Goal: Task Accomplishment & Management: Manage account settings

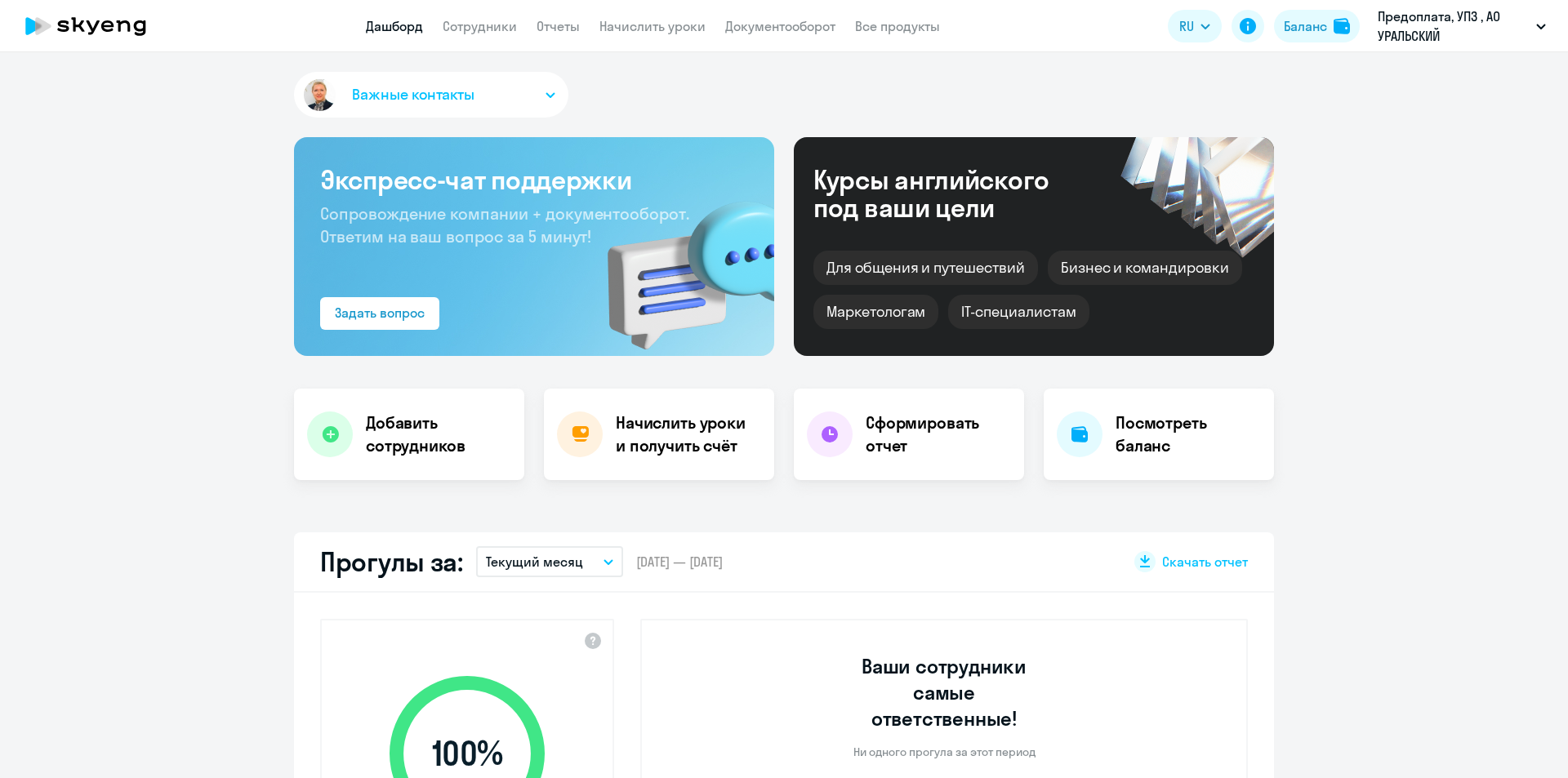
select select "30"
click at [653, 24] on link "Начислить уроки" at bounding box center [652, 26] width 106 height 17
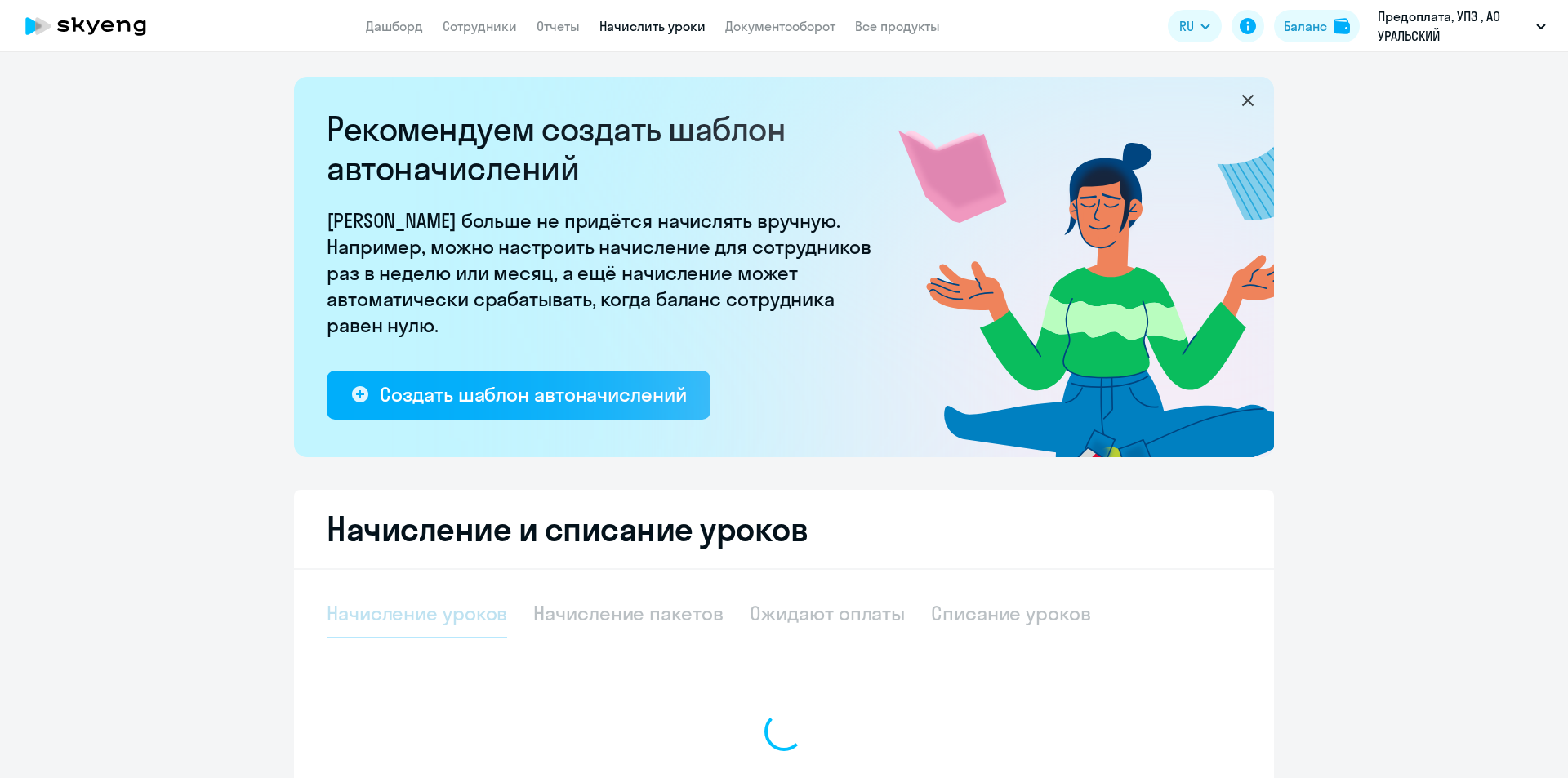
select select "10"
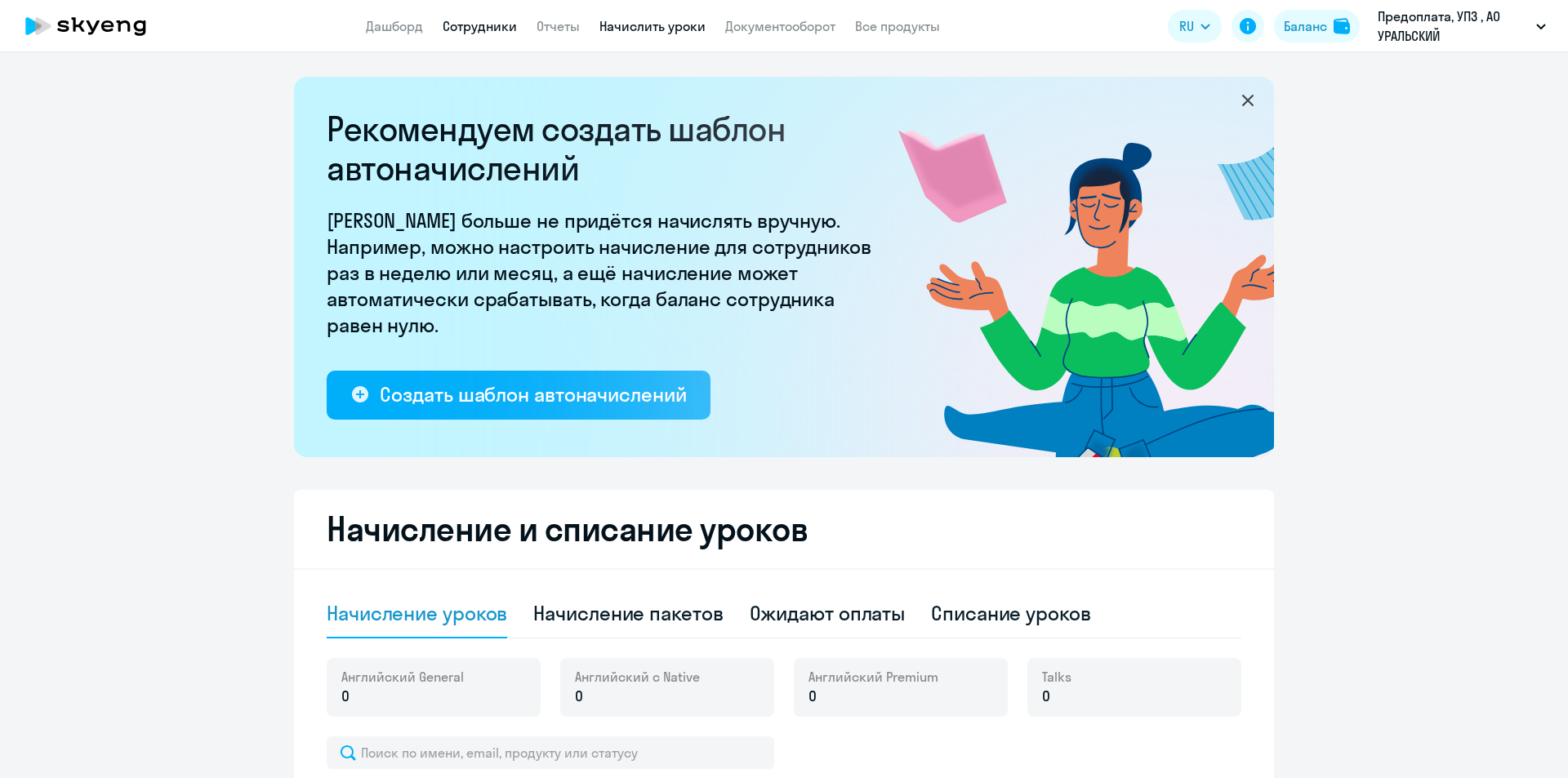
click at [480, 26] on link "Сотрудники" at bounding box center [480, 26] width 75 height 17
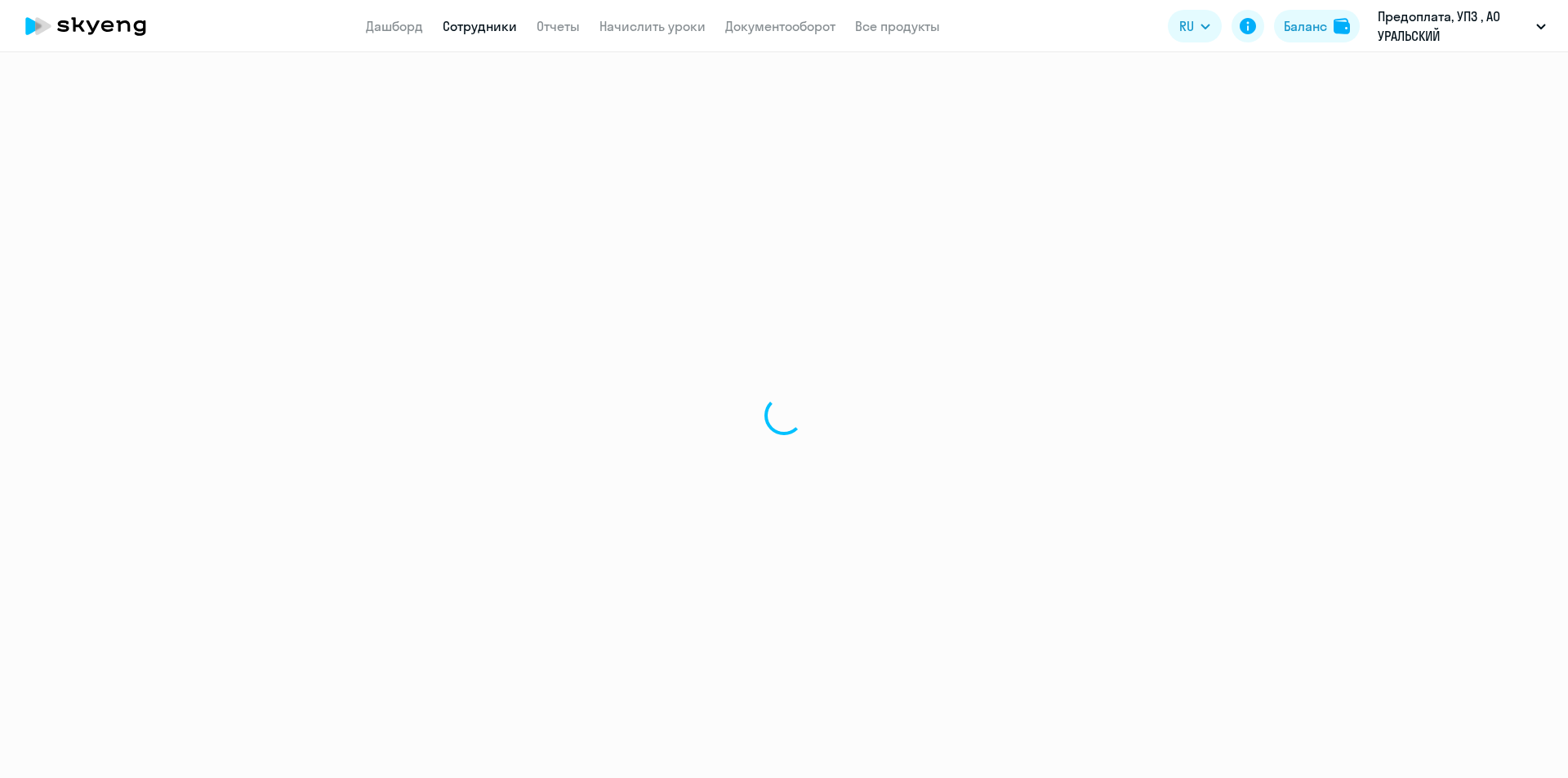
select select "30"
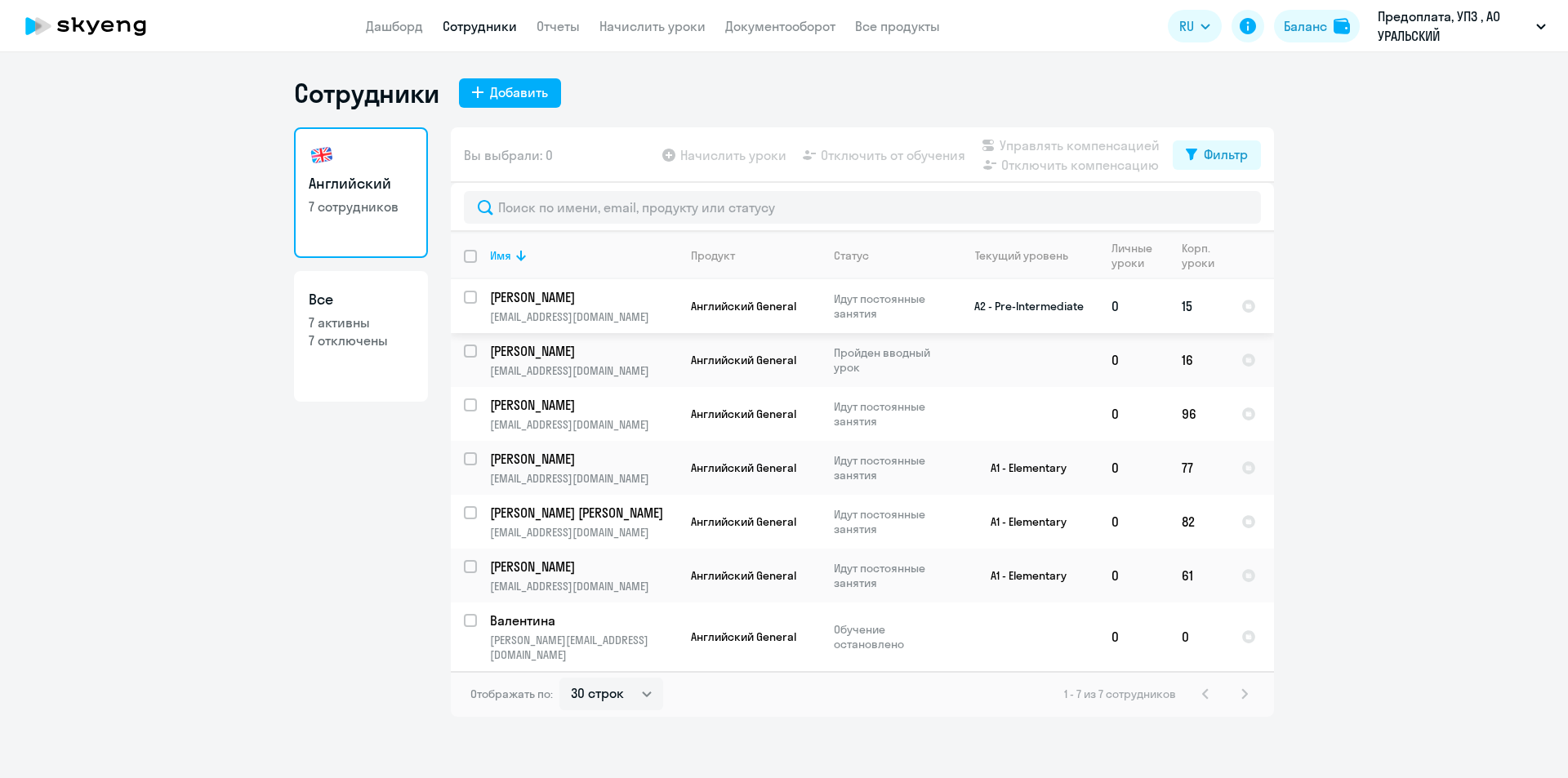
click at [596, 294] on p "[PERSON_NAME]" at bounding box center [582, 297] width 184 height 18
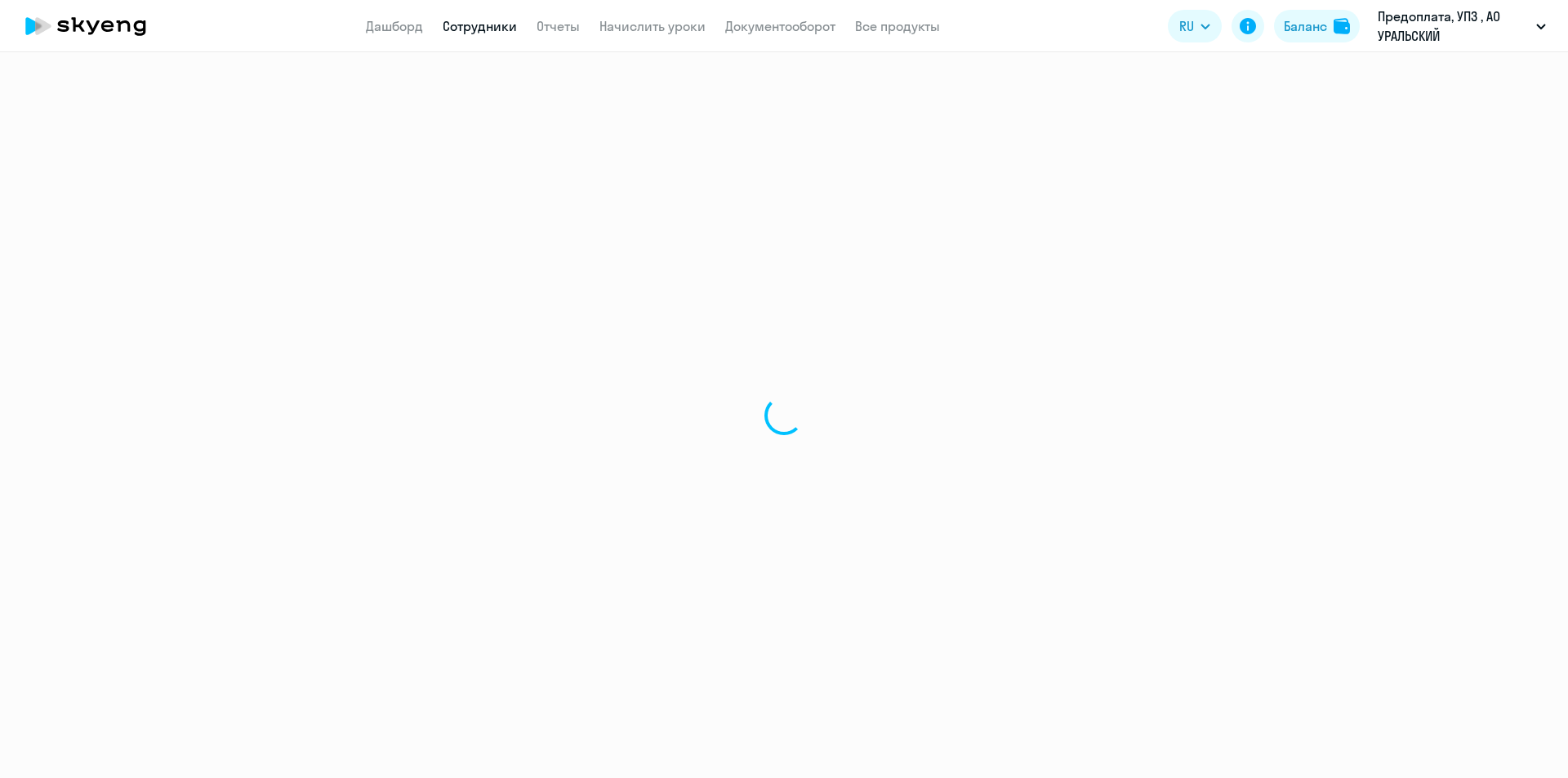
select select "english"
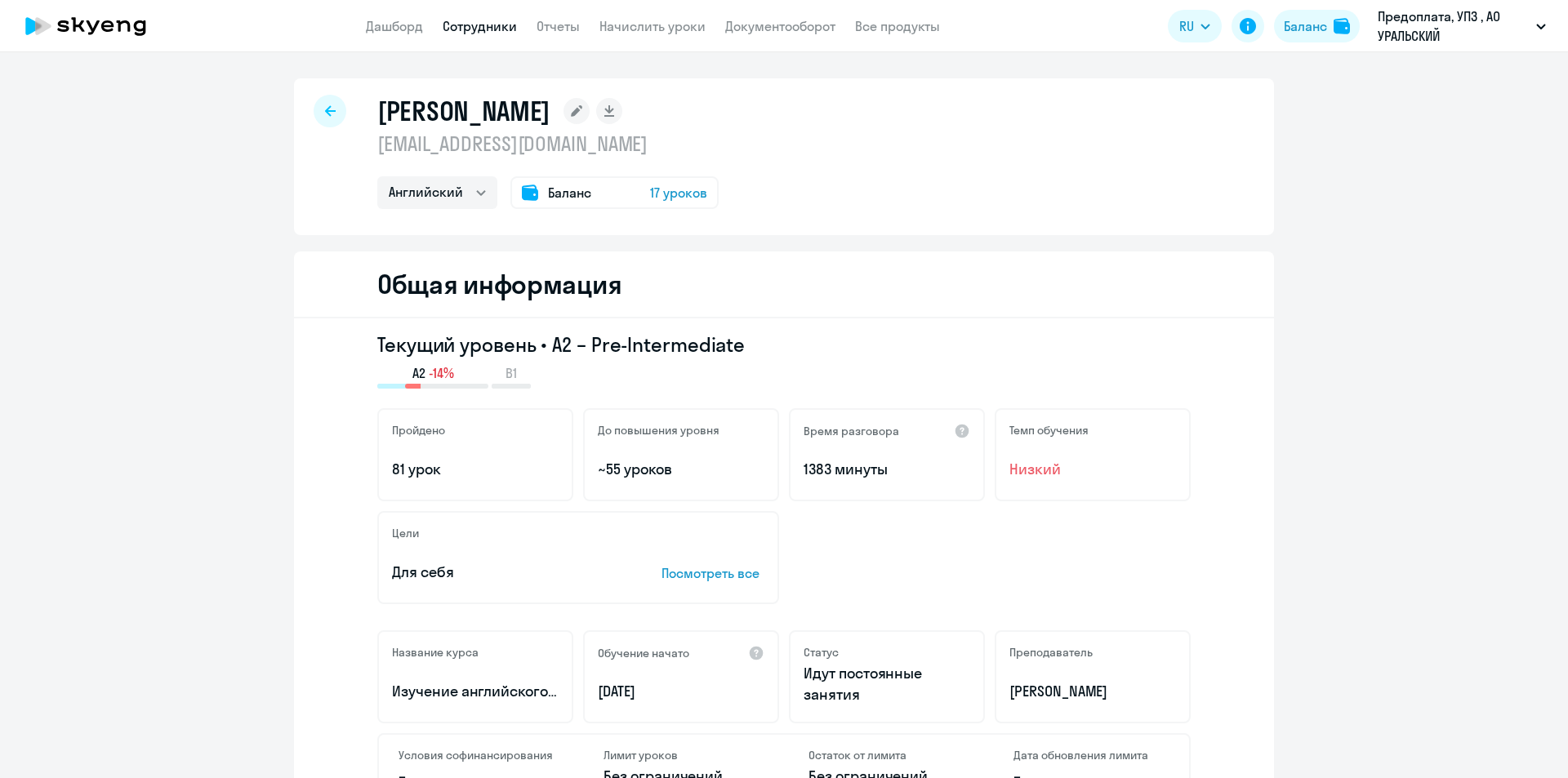
click at [679, 190] on span "17 уроков" at bounding box center [679, 192] width 57 height 19
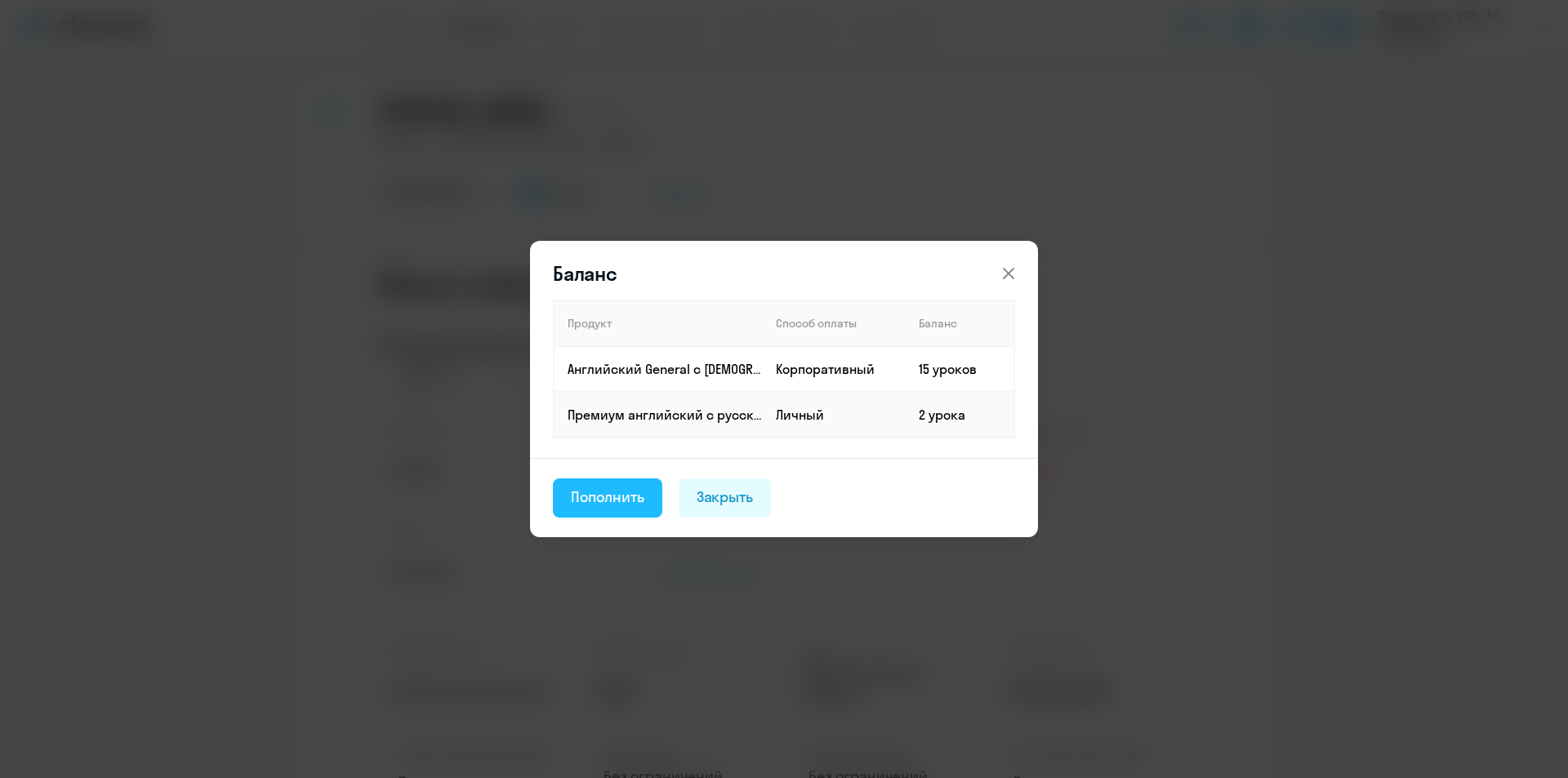
click at [618, 500] on div "Пополнить" at bounding box center [608, 497] width 74 height 21
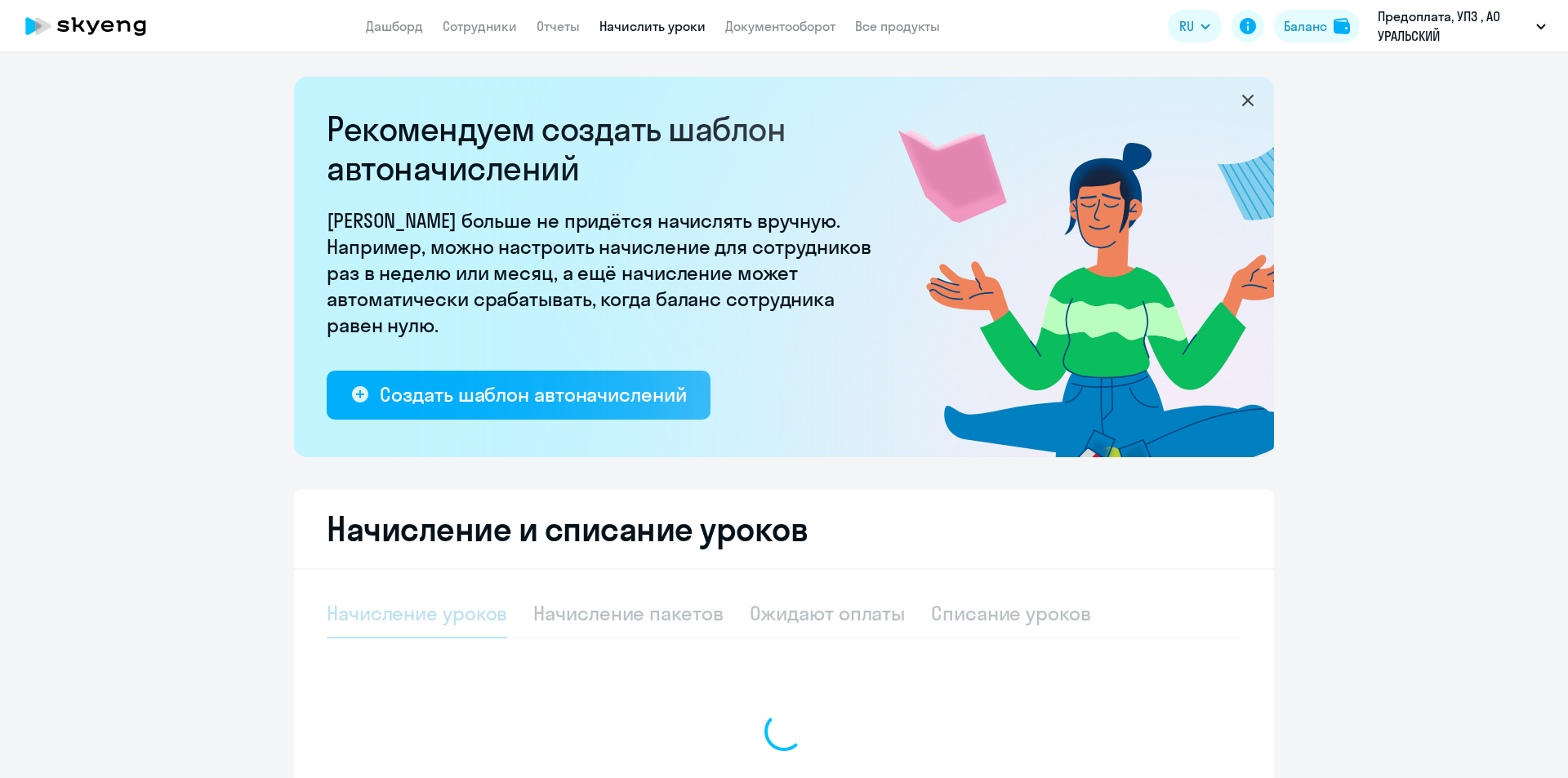
select select "10"
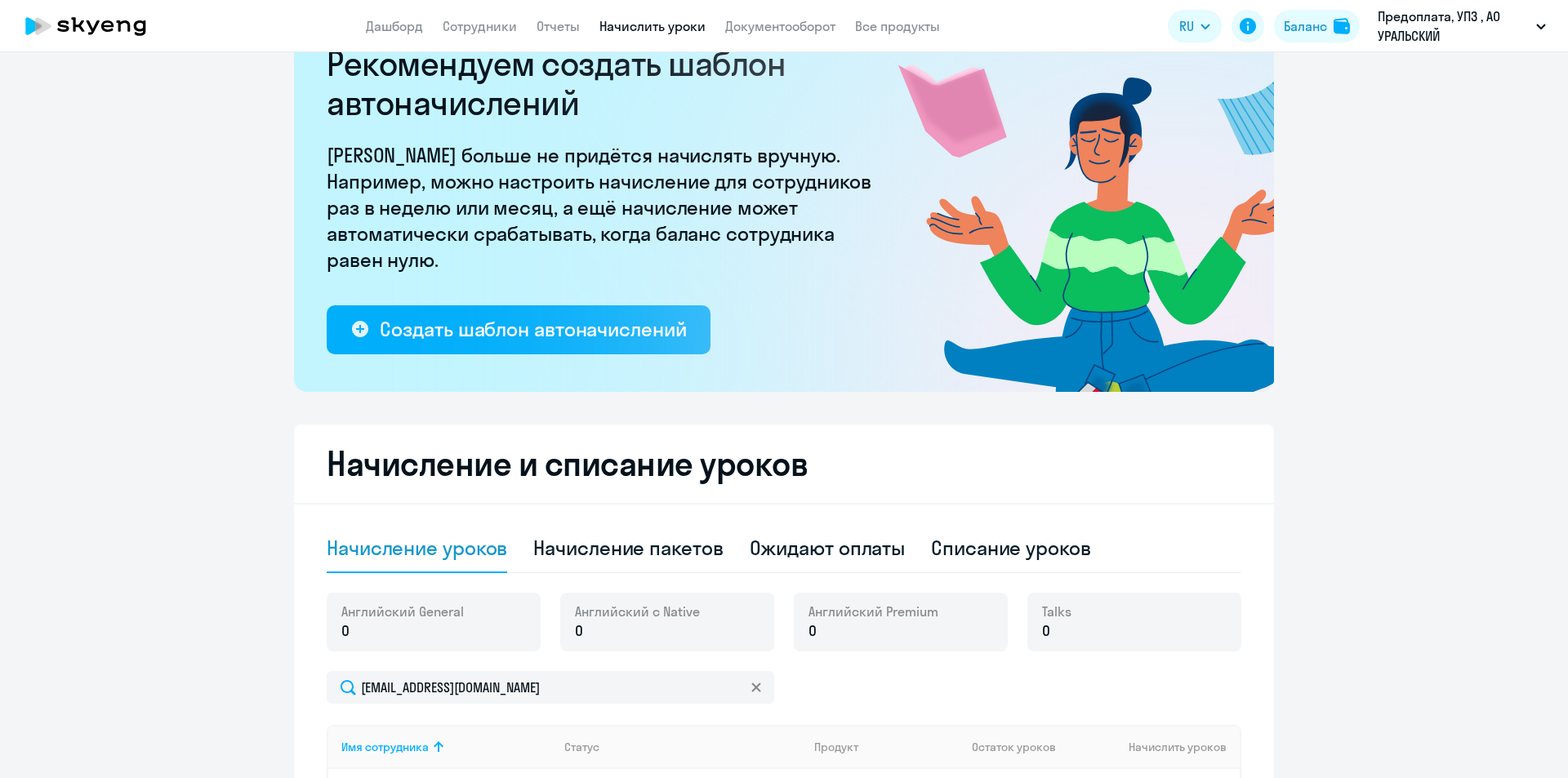
scroll to position [395, 0]
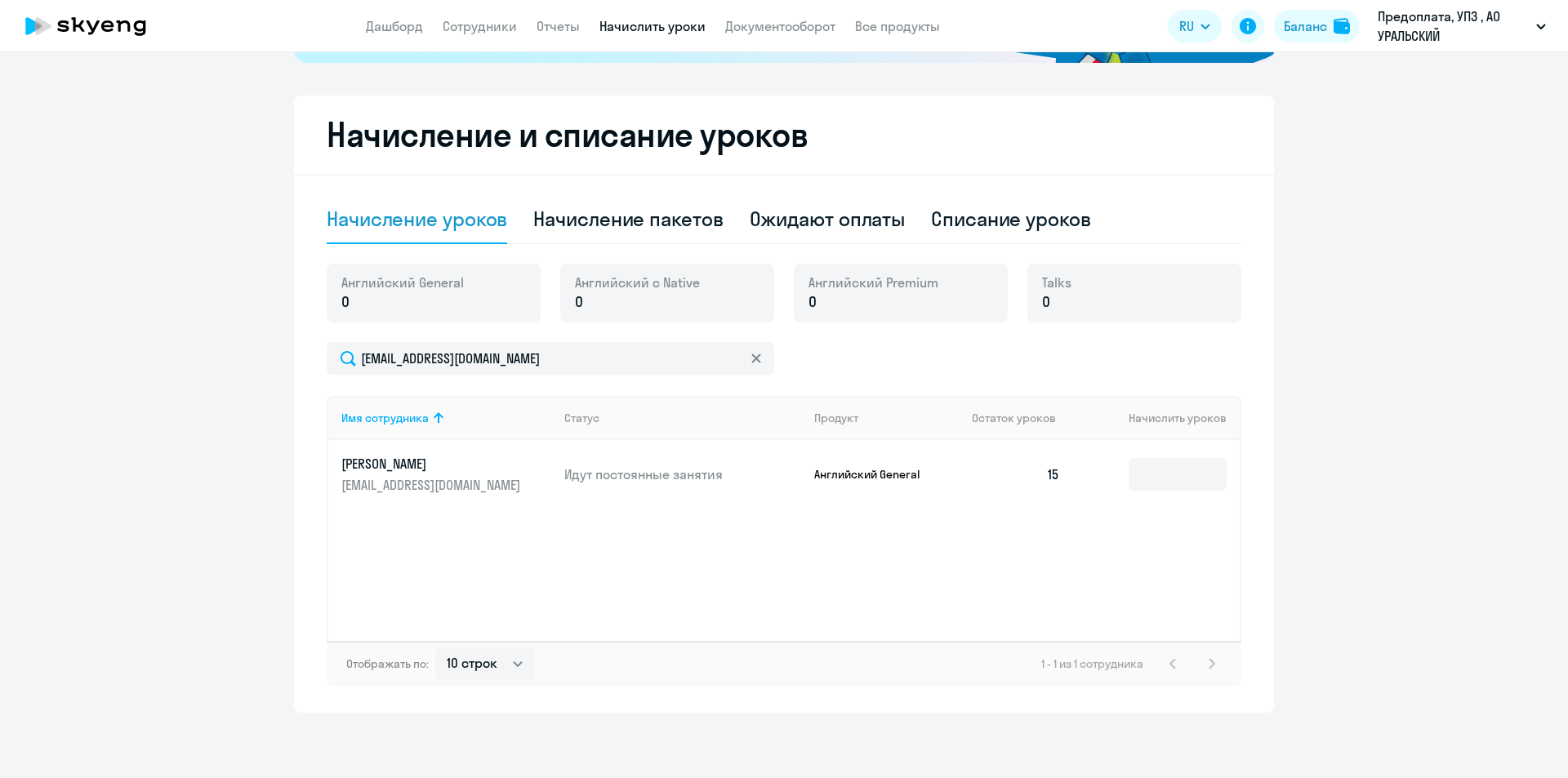
click at [1057, 481] on td "15" at bounding box center [1016, 474] width 114 height 68
click at [1058, 478] on td "15" at bounding box center [1016, 474] width 114 height 68
click at [468, 235] on div "Начисление уроков" at bounding box center [417, 219] width 181 height 49
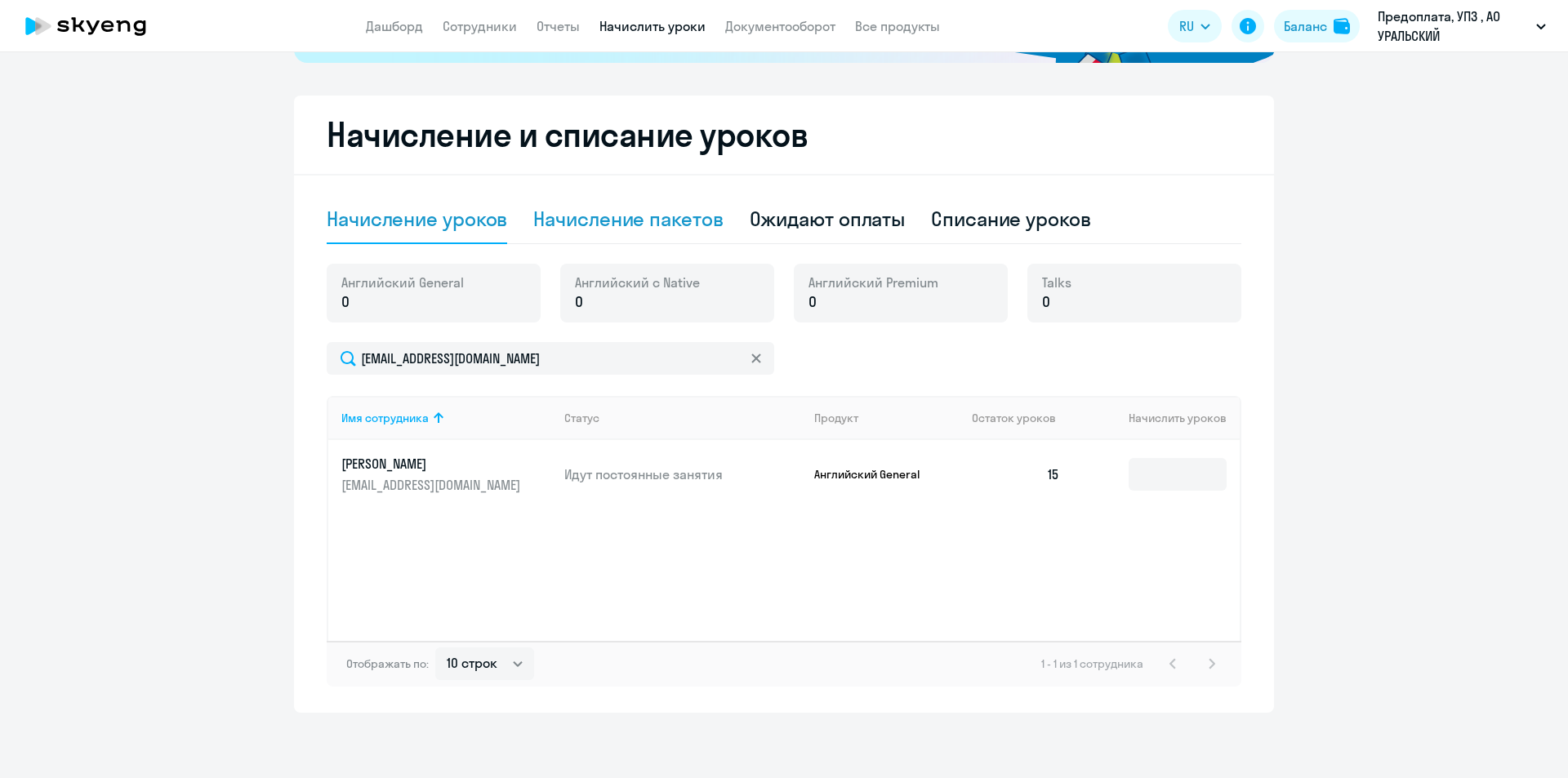
click at [643, 228] on div "Начисление пакетов" at bounding box center [627, 218] width 189 height 26
select select "10"
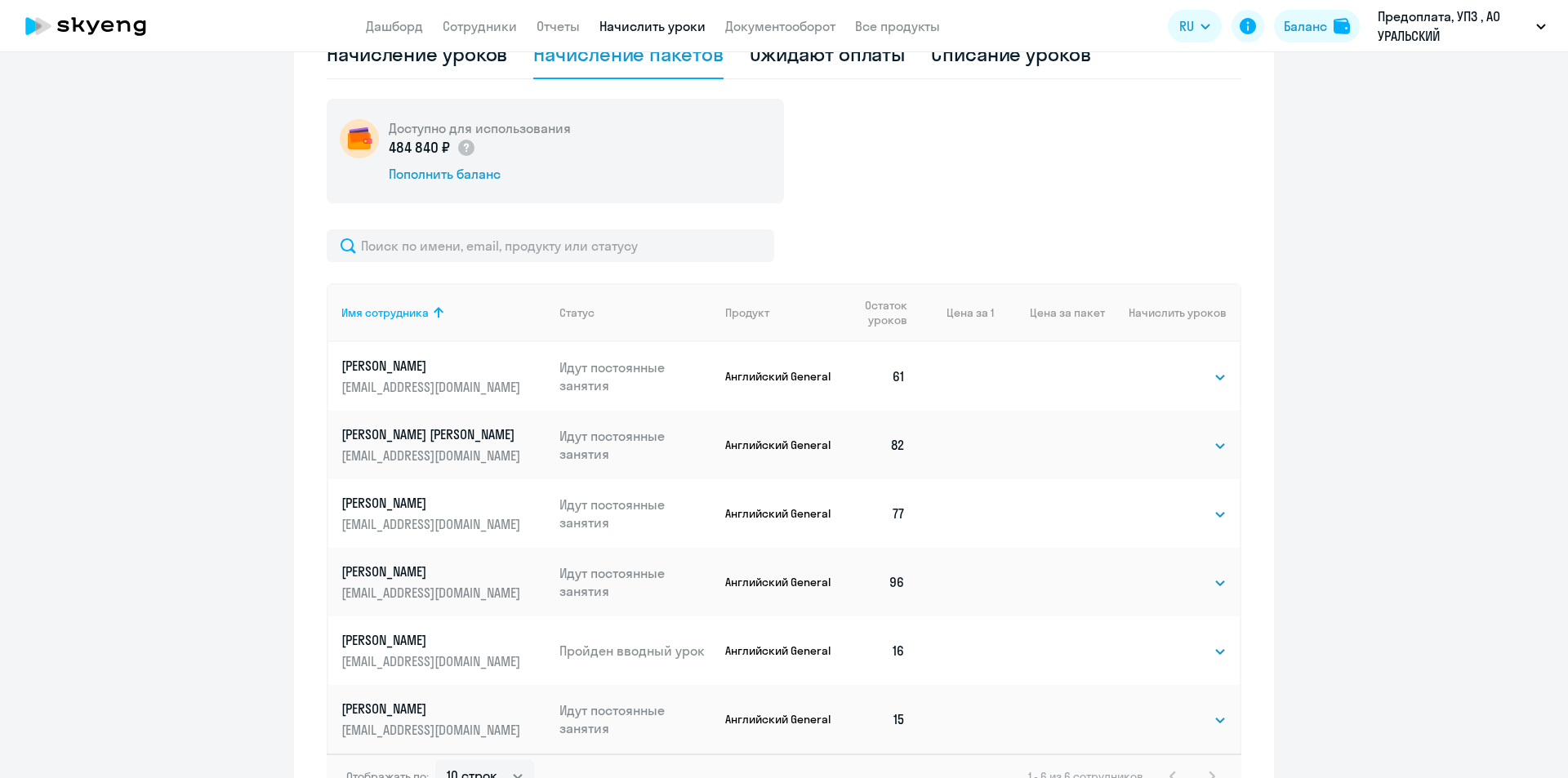
scroll to position [639, 0]
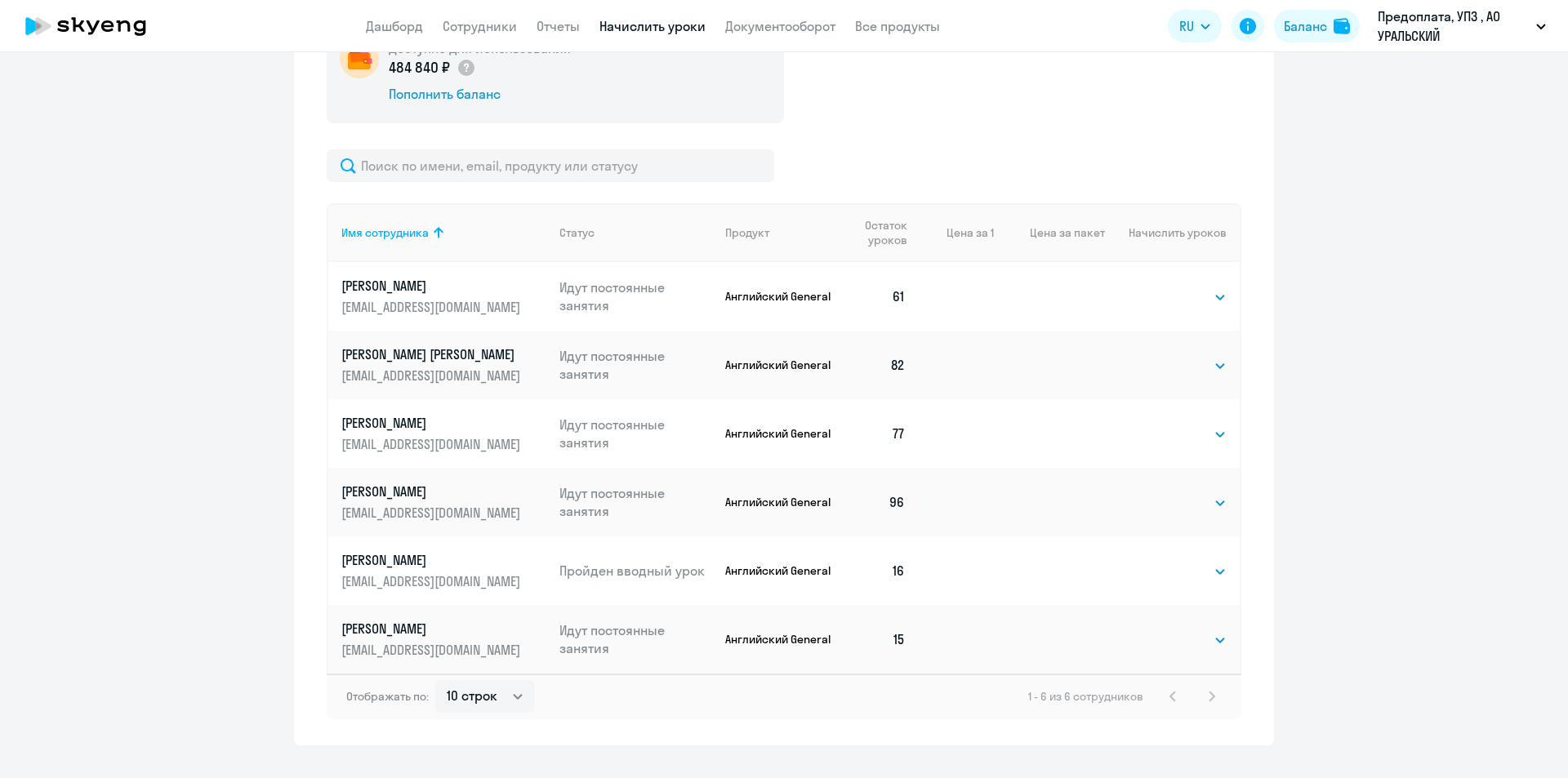
click at [453, 625] on p "[PERSON_NAME]" at bounding box center [433, 628] width 183 height 18
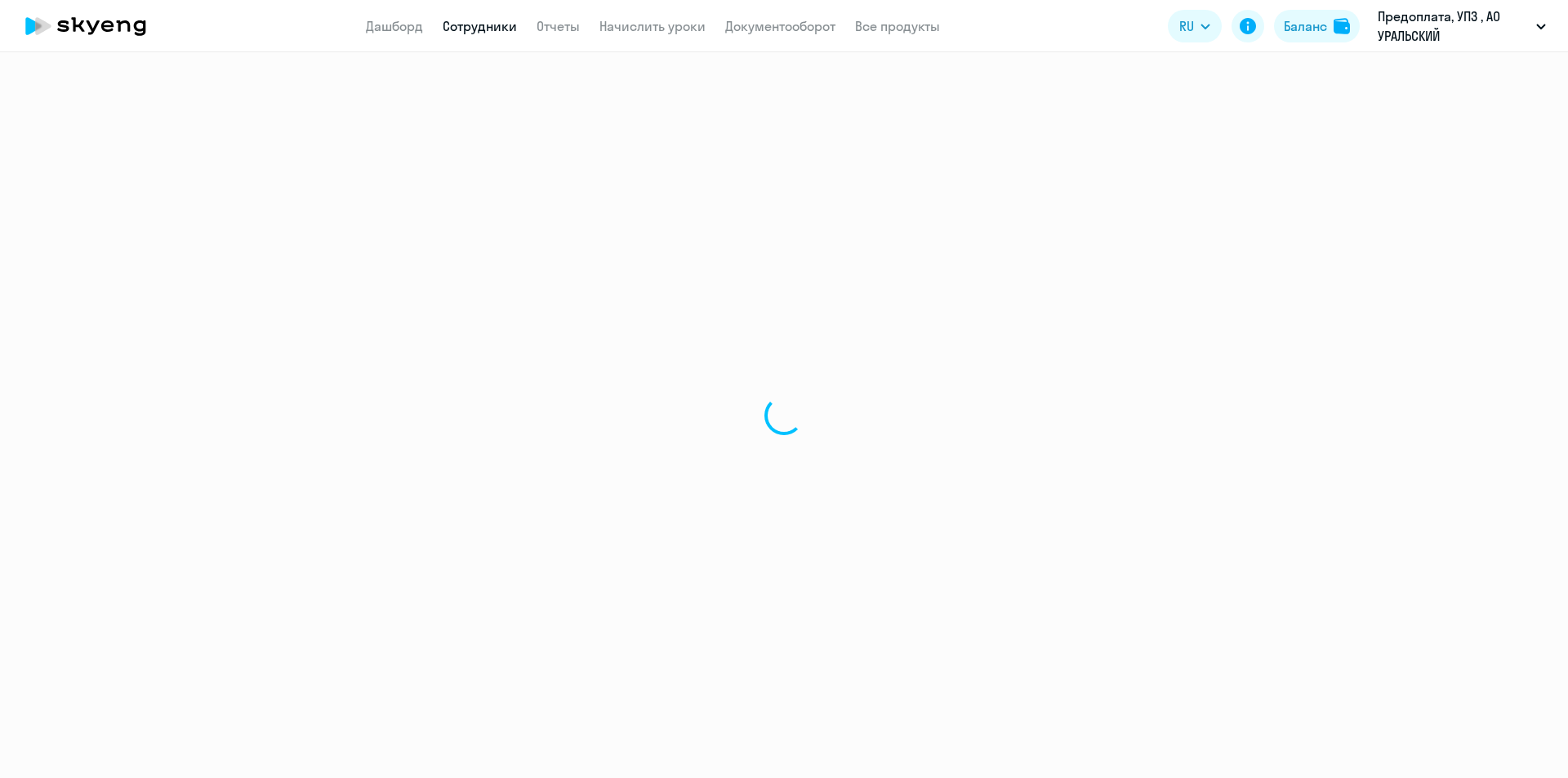
select select "english"
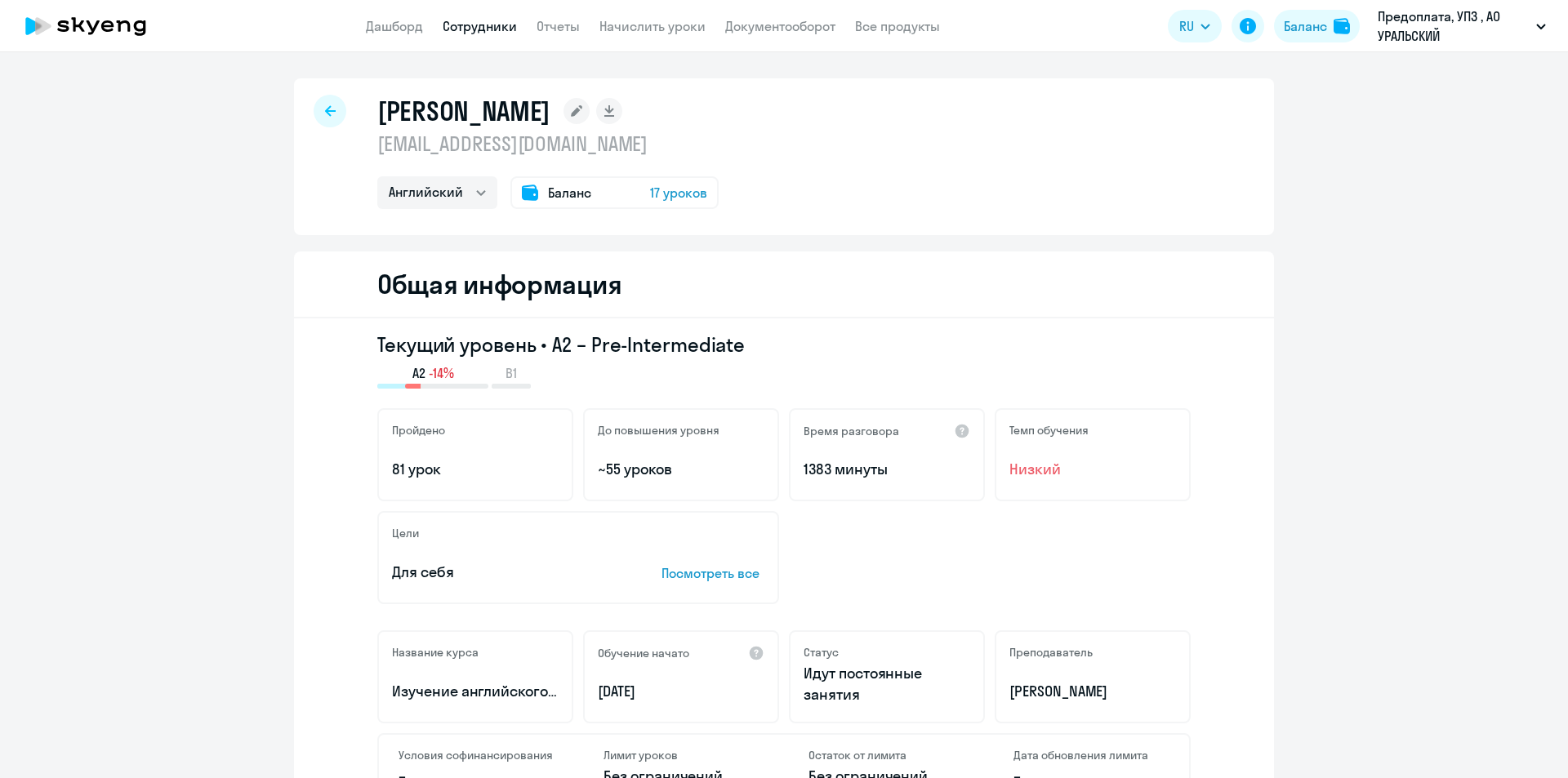
click at [564, 194] on span "Баланс" at bounding box center [569, 192] width 43 height 19
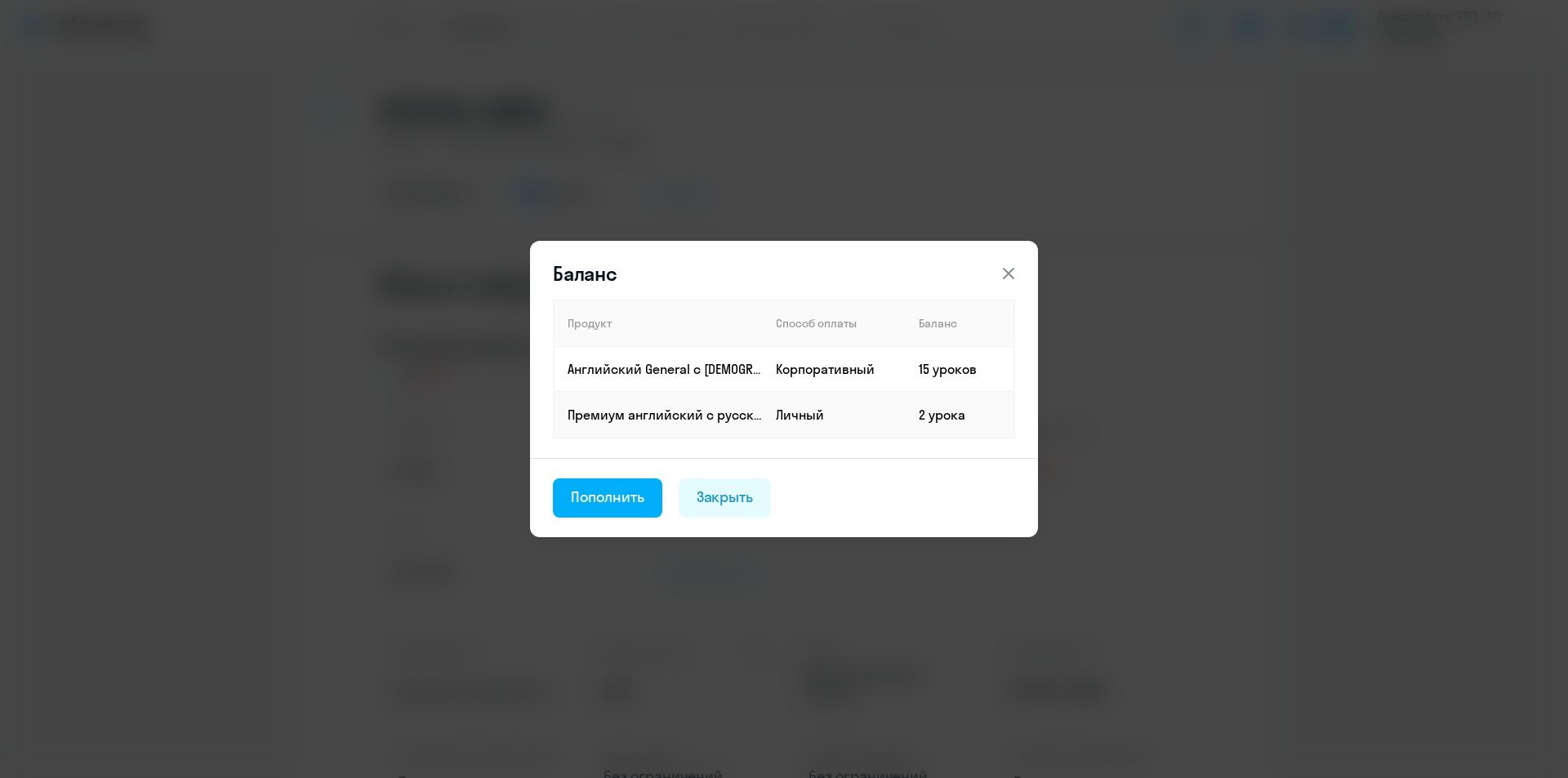
click at [1012, 273] on icon at bounding box center [1008, 273] width 19 height 19
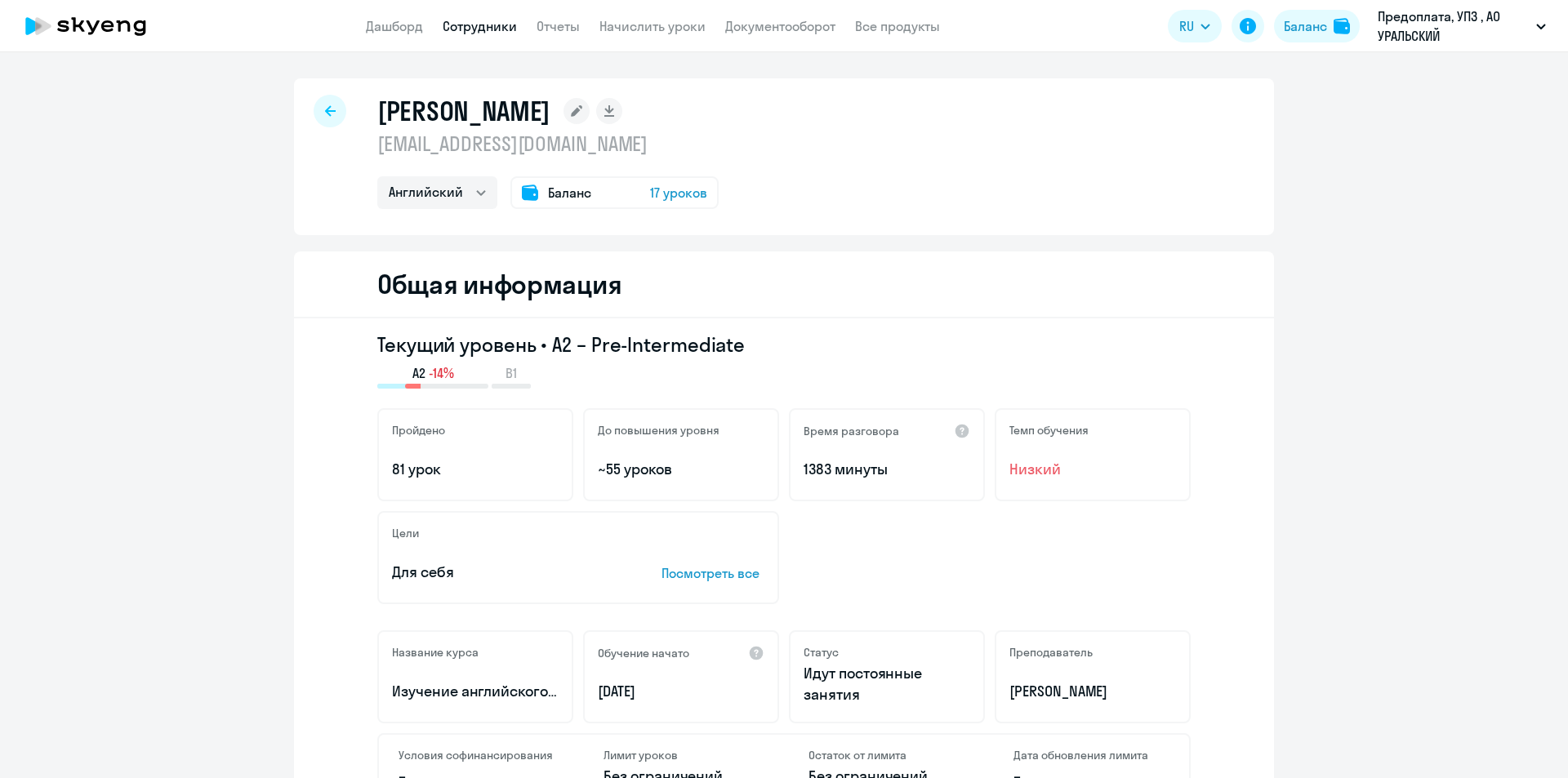
click at [695, 198] on span "17 уроков" at bounding box center [679, 192] width 57 height 19
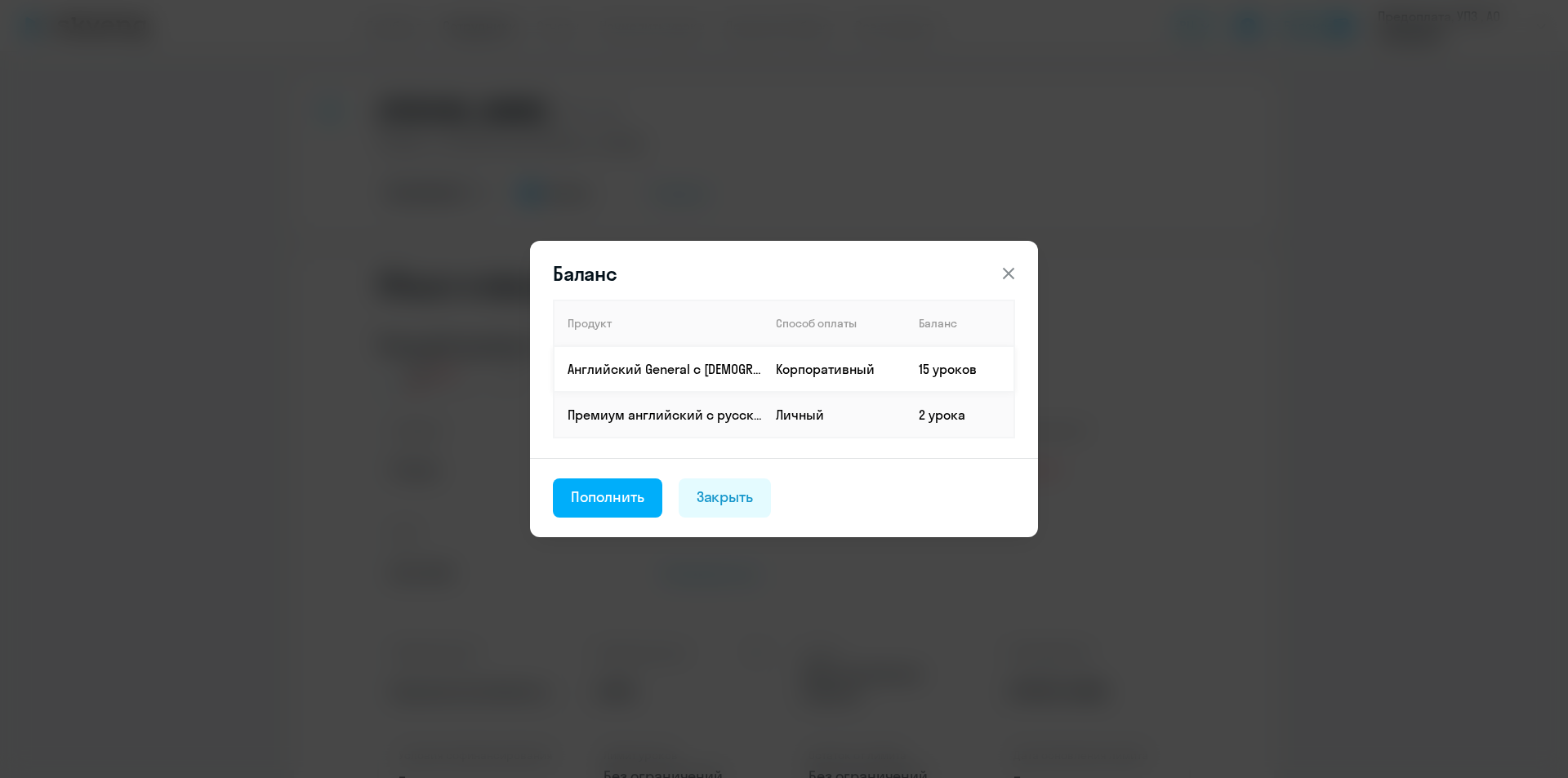
click at [700, 368] on p "Английский General с [DEMOGRAPHIC_DATA] преподавателем" at bounding box center [664, 369] width 195 height 18
click at [634, 497] on div "Пополнить" at bounding box center [608, 497] width 74 height 21
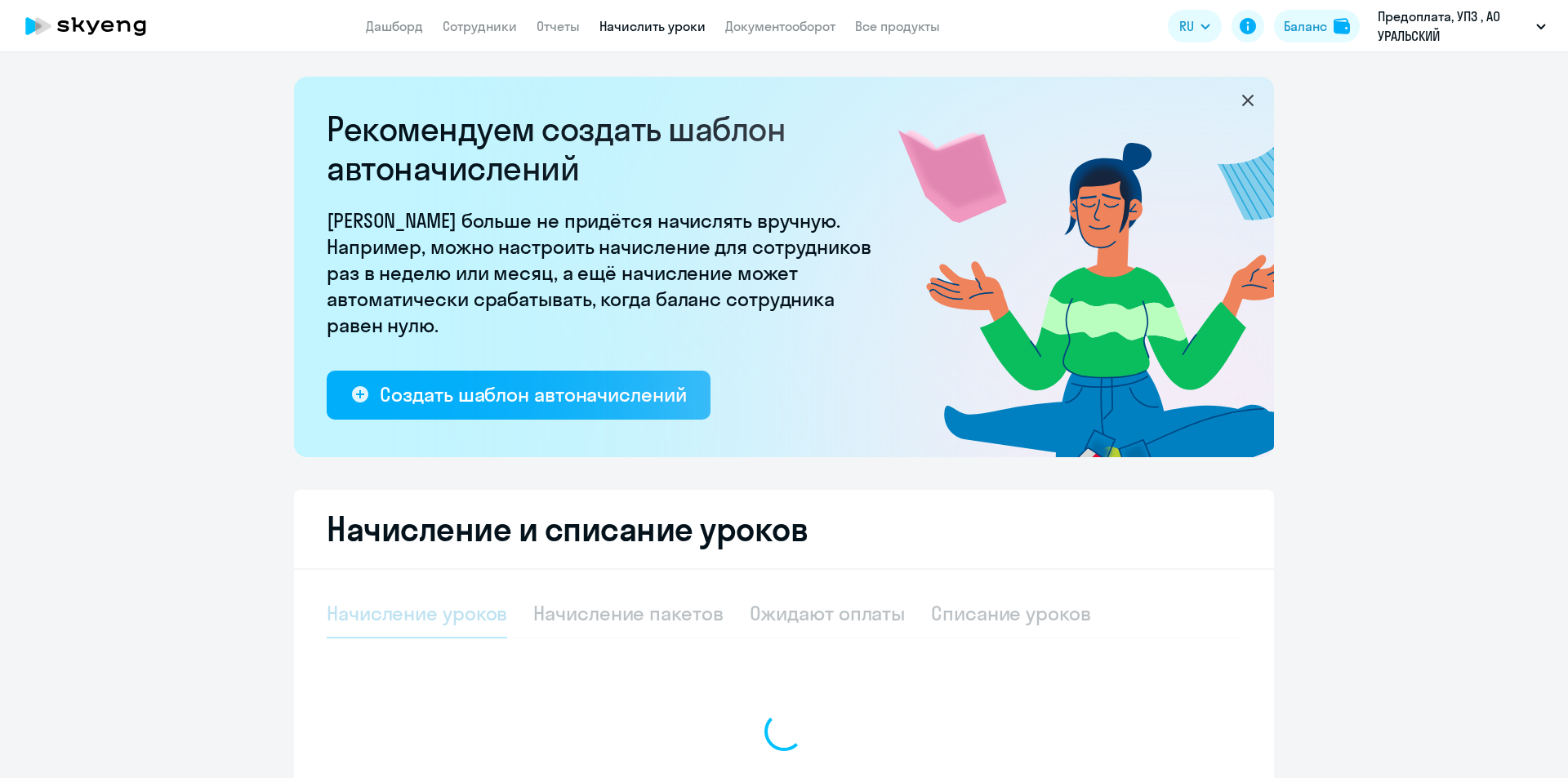
select select "10"
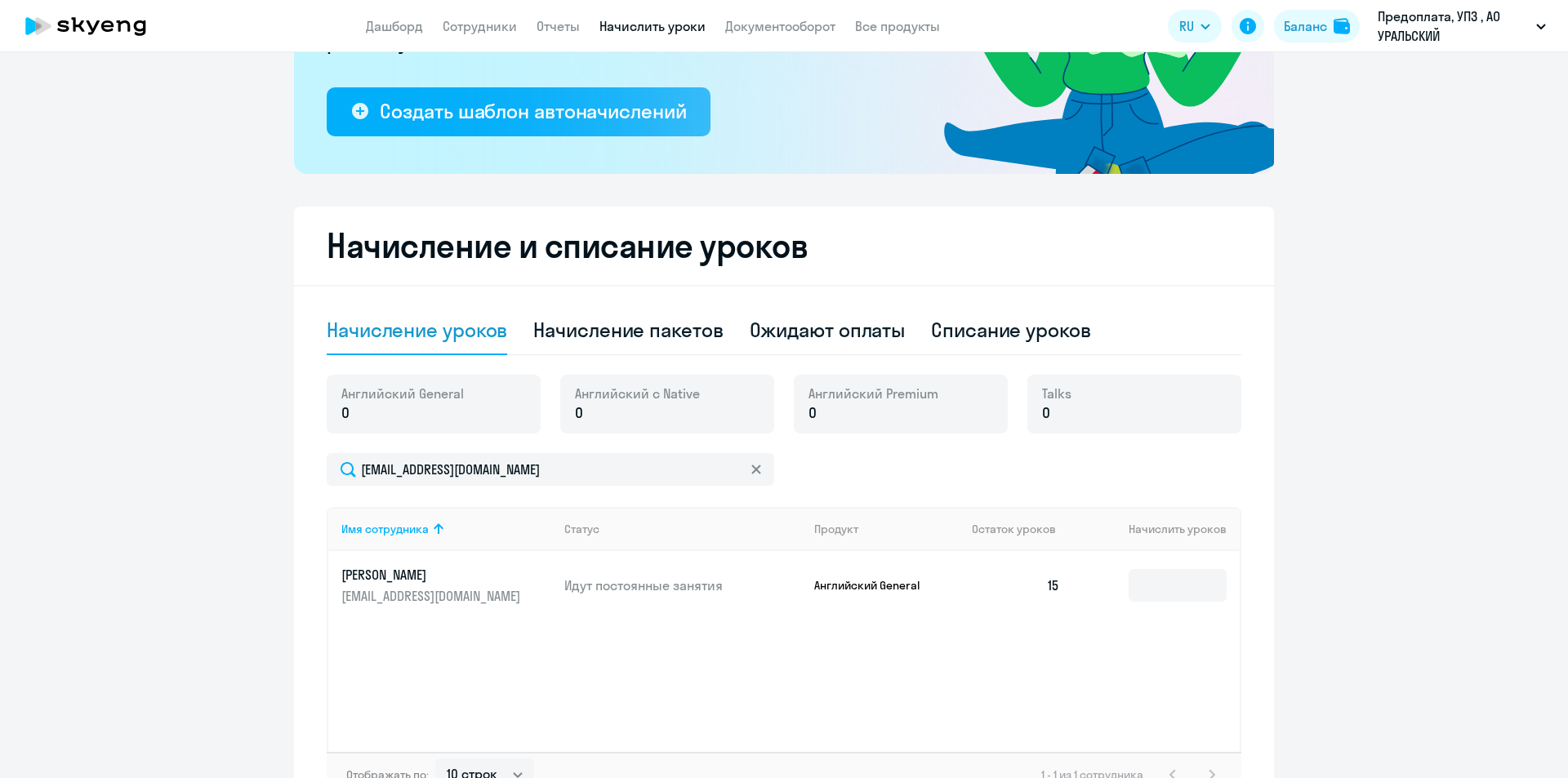
scroll to position [326, 0]
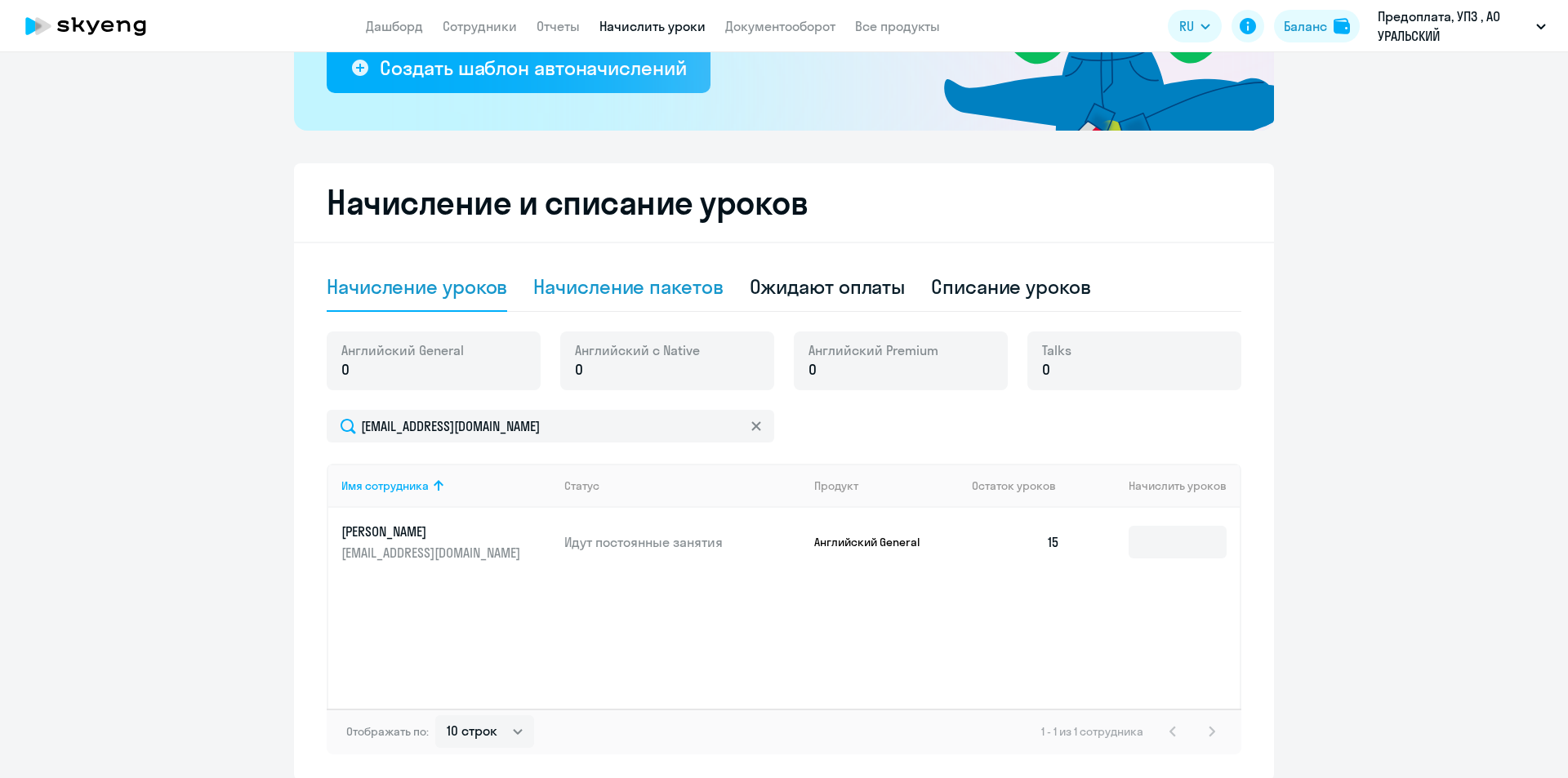
click at [663, 297] on div "Начисление пакетов" at bounding box center [627, 287] width 189 height 26
select select "10"
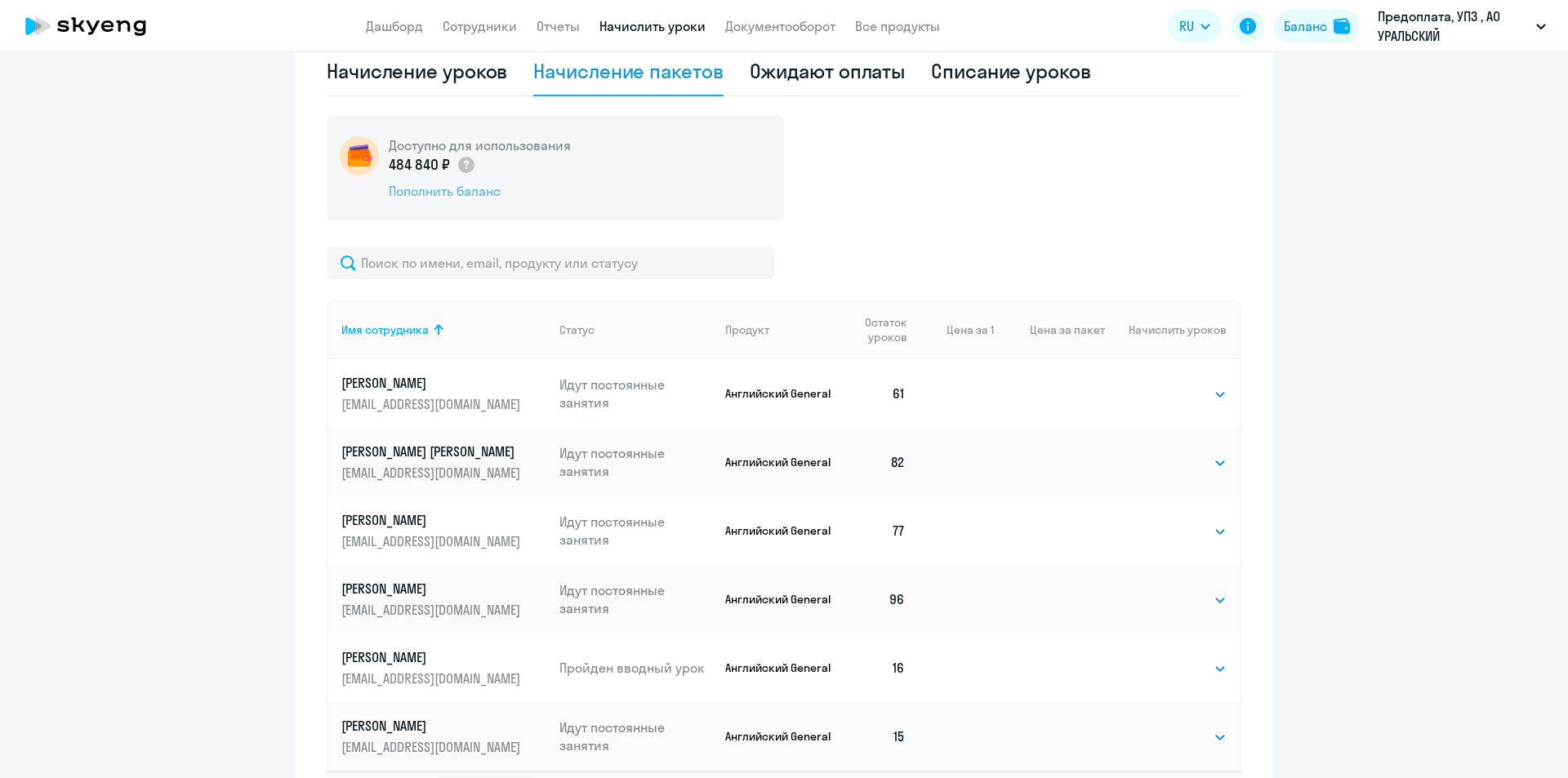
scroll to position [572, 0]
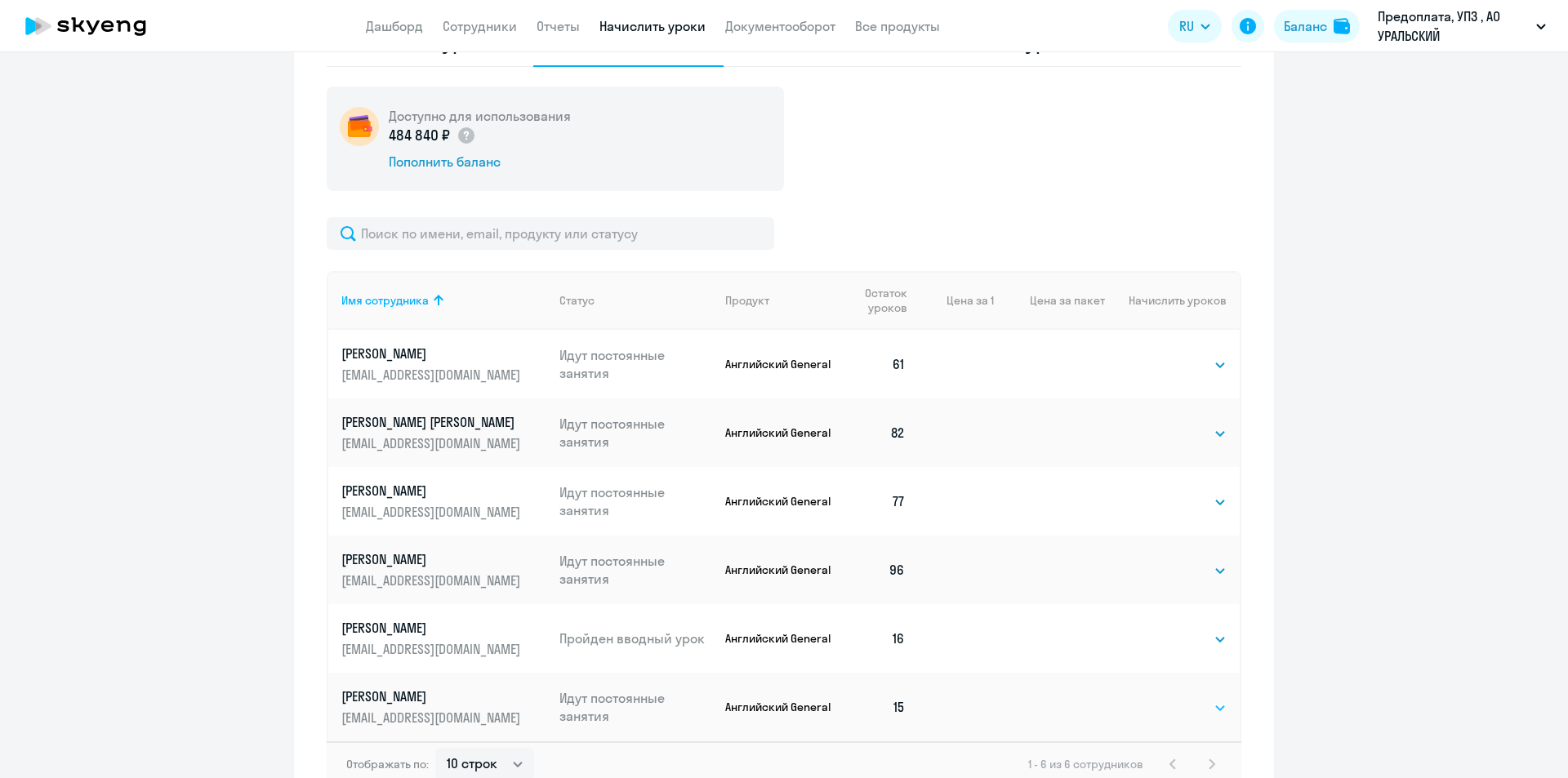
click at [1206, 704] on select "Выбрать 4 8 16 32 64 96 128" at bounding box center [1193, 707] width 67 height 19
select select "32"
click at [1159, 698] on select "Выбрать 4 8 16 32 64 96 128" at bounding box center [1193, 707] width 67 height 19
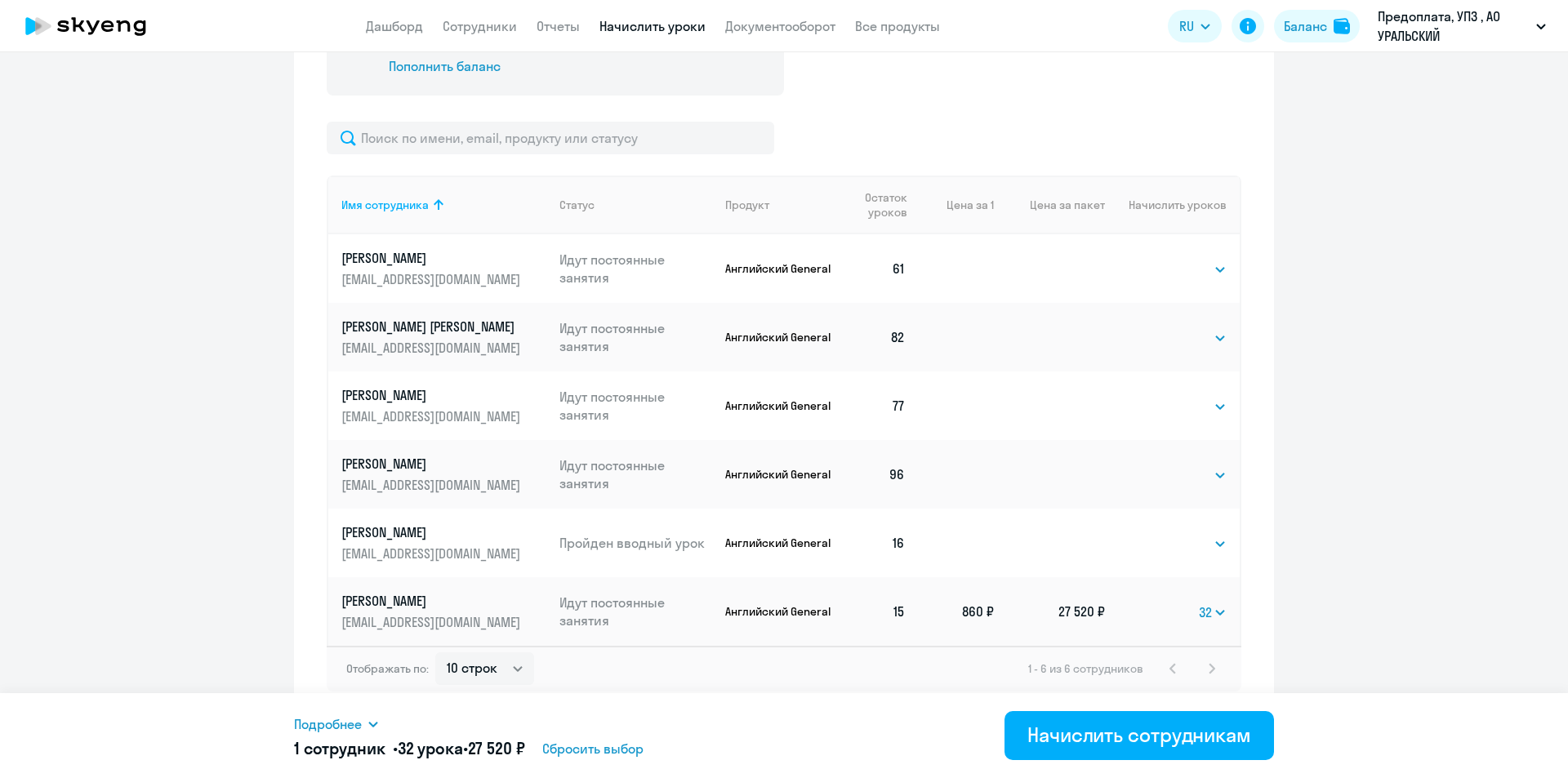
scroll to position [672, 0]
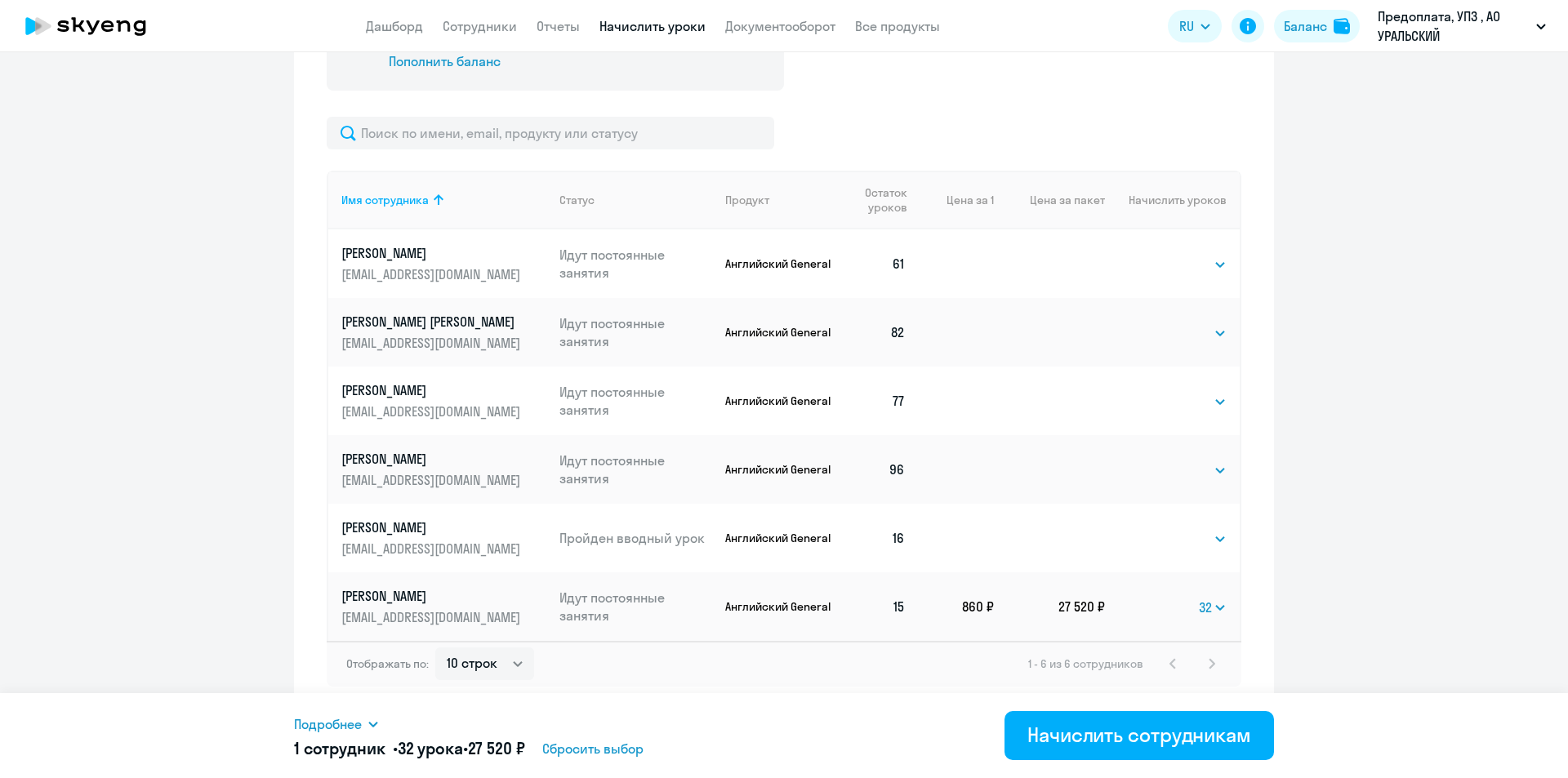
click at [1338, 584] on ng-component "Рекомендуем создать шаблон автоначислений Уроки больше не придётся начислять вр…" at bounding box center [784, 58] width 1568 height 1308
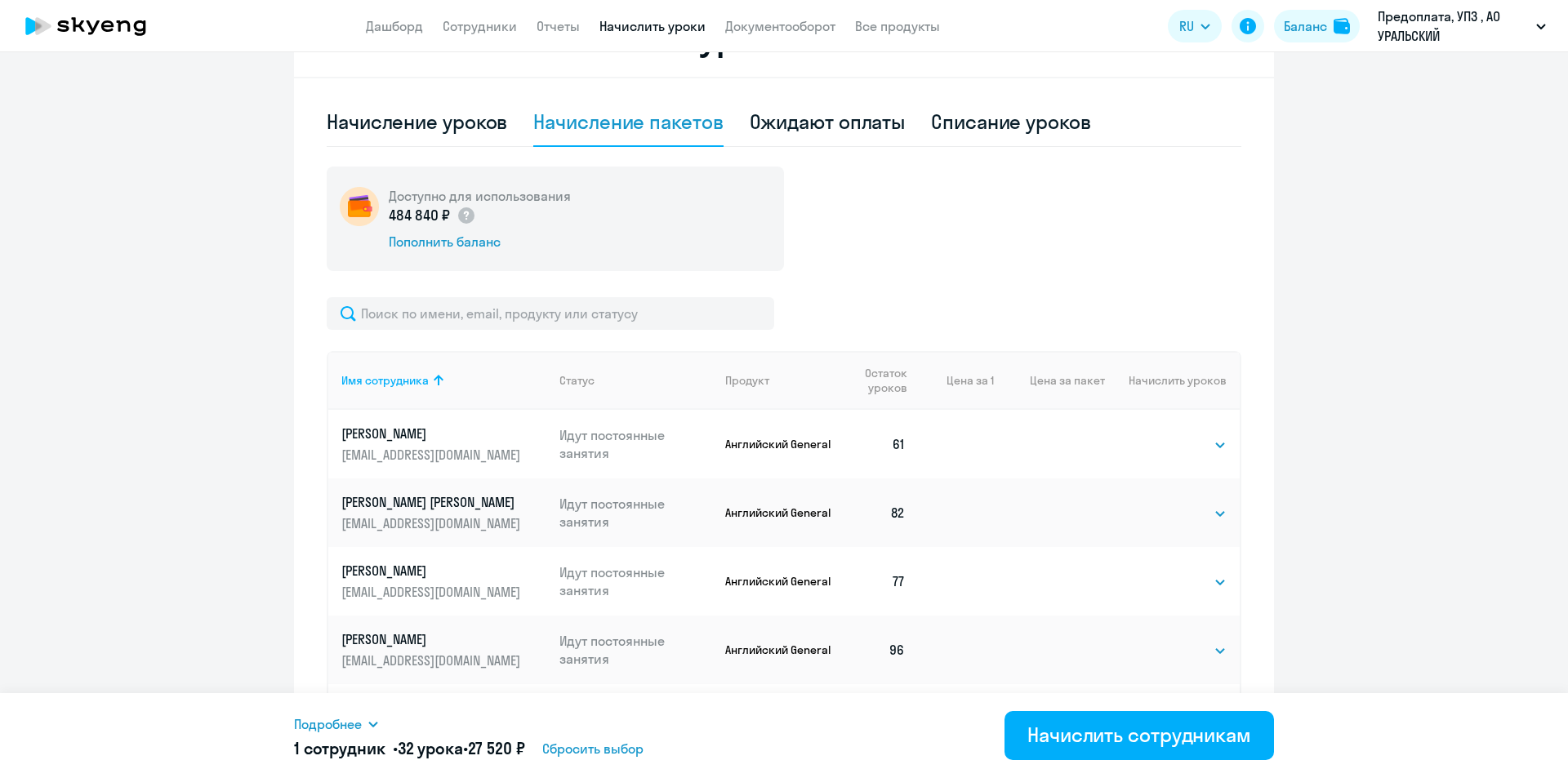
scroll to position [427, 0]
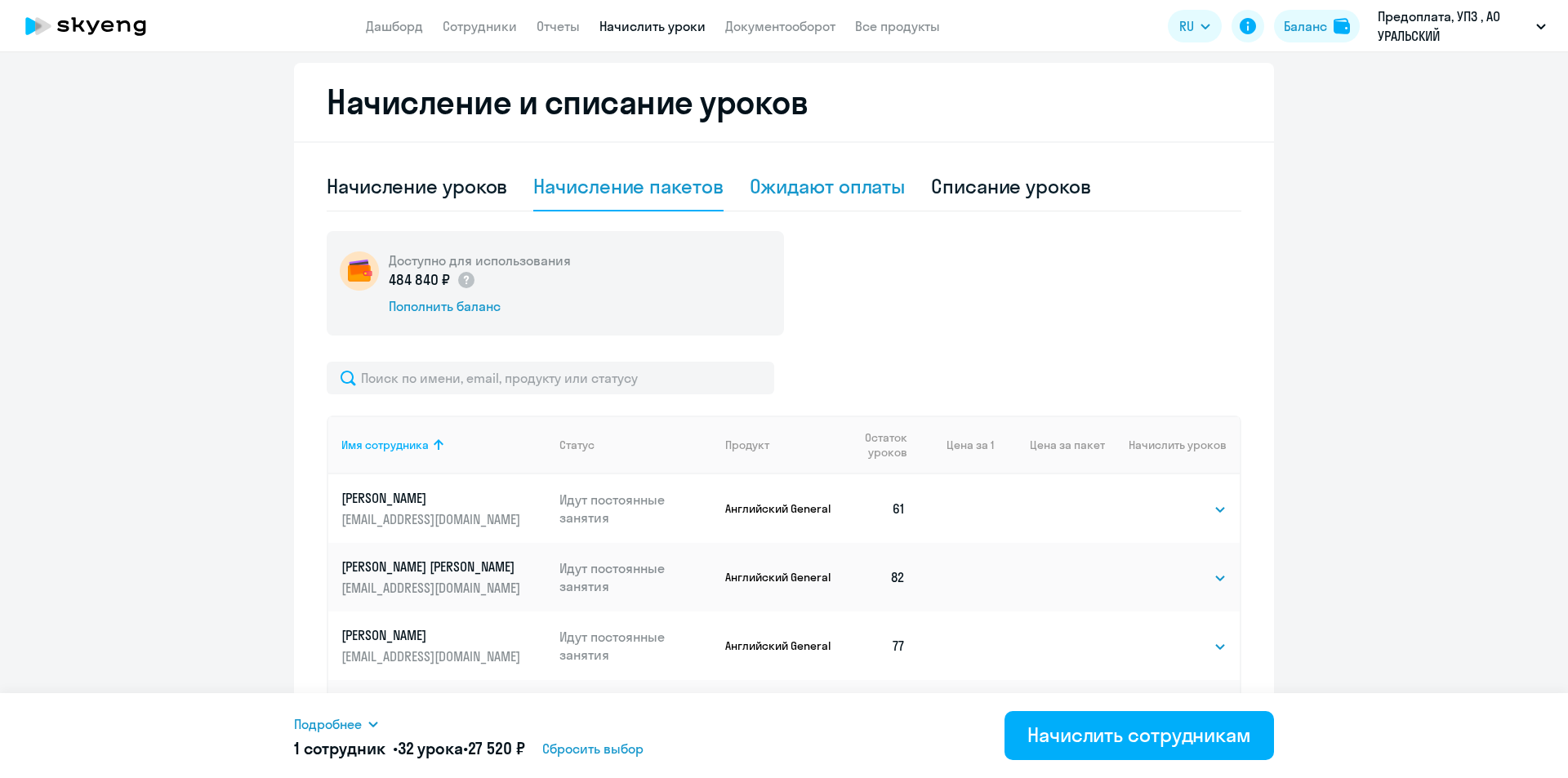
click at [860, 184] on div "Ожидают оплаты" at bounding box center [827, 186] width 156 height 26
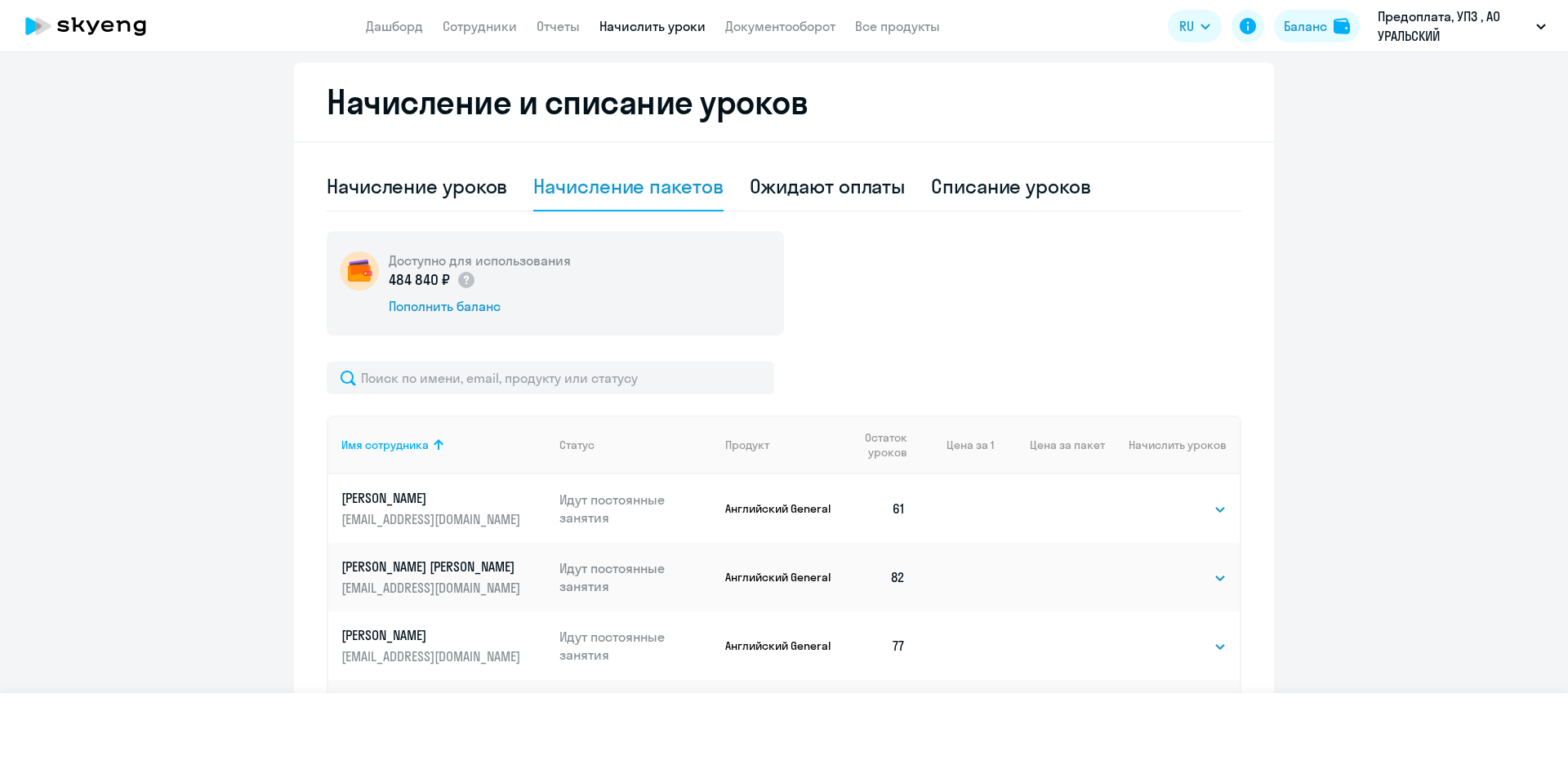
scroll to position [187, 0]
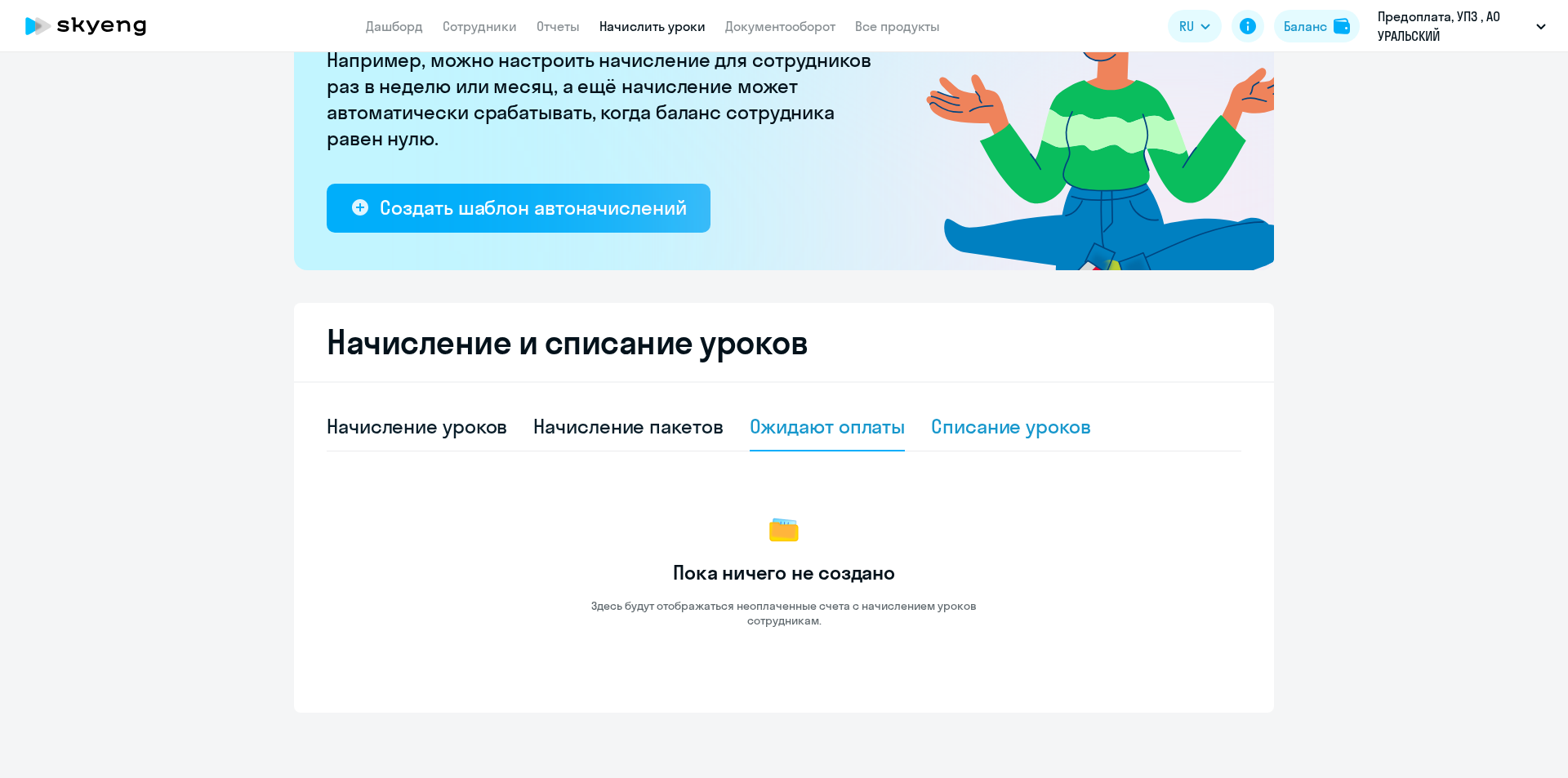
click at [962, 431] on div "Списание уроков" at bounding box center [1011, 426] width 160 height 26
select select "10"
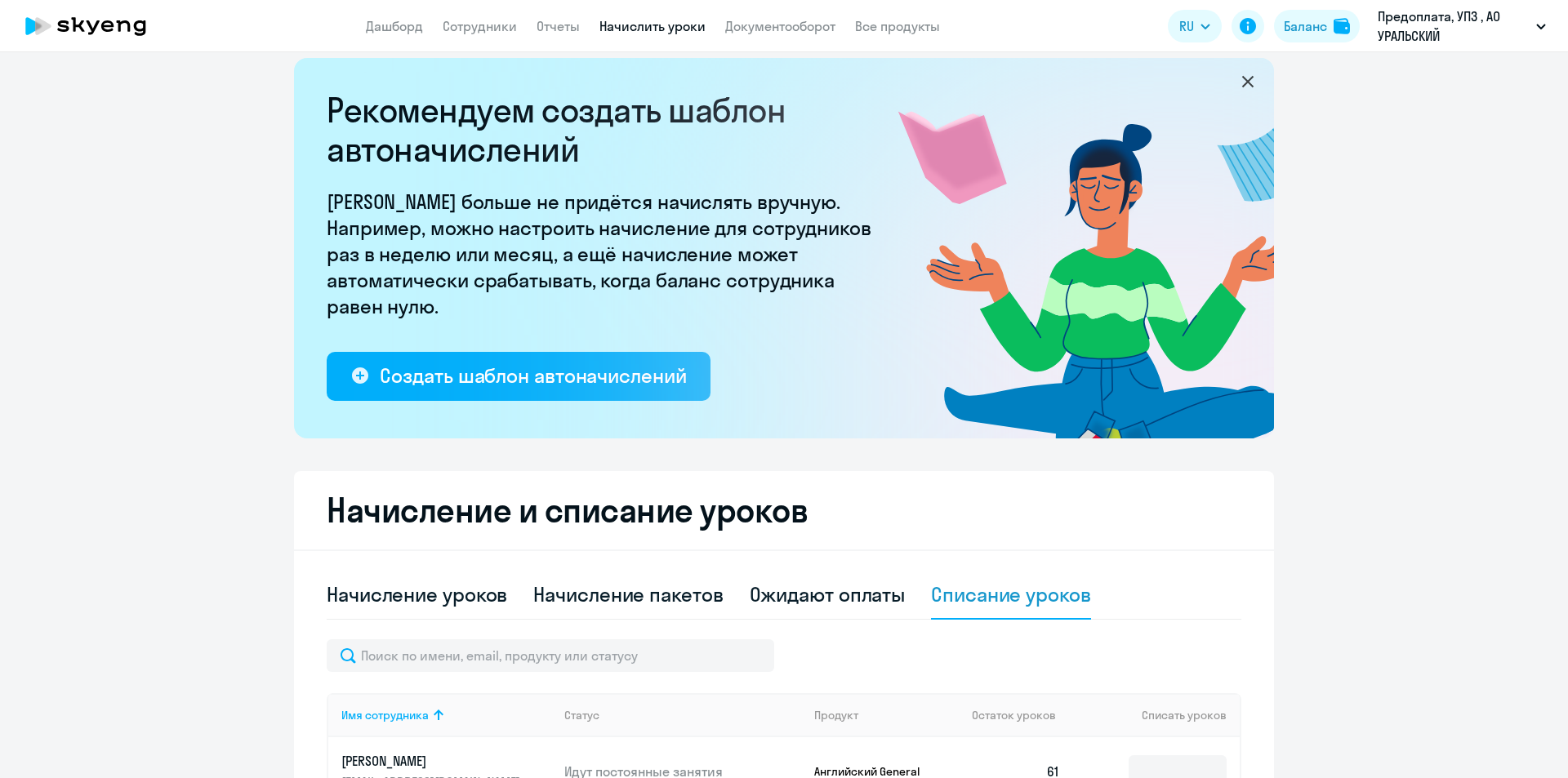
scroll to position [0, 0]
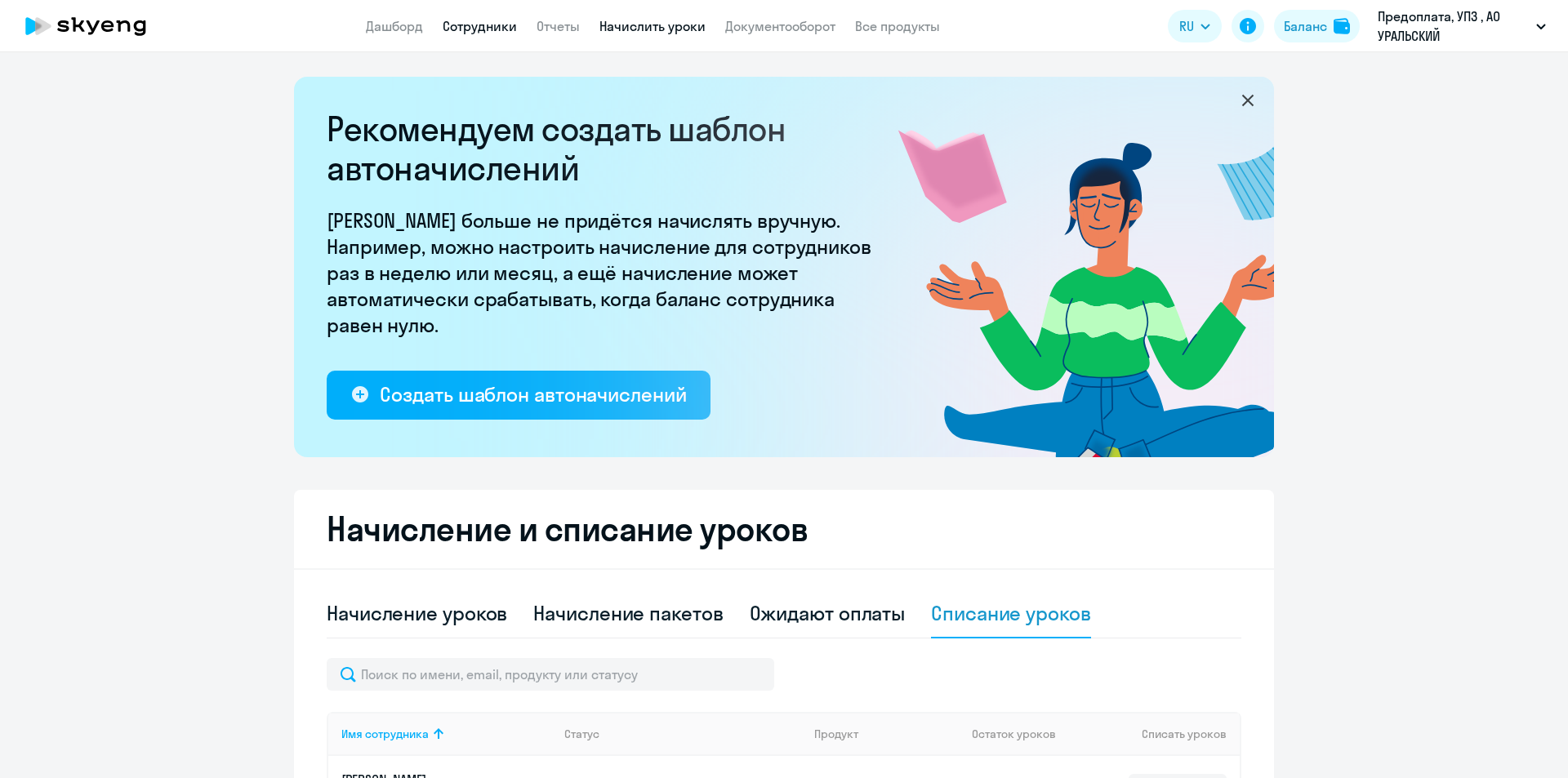
click at [470, 26] on link "Сотрудники" at bounding box center [480, 26] width 75 height 17
select select "30"
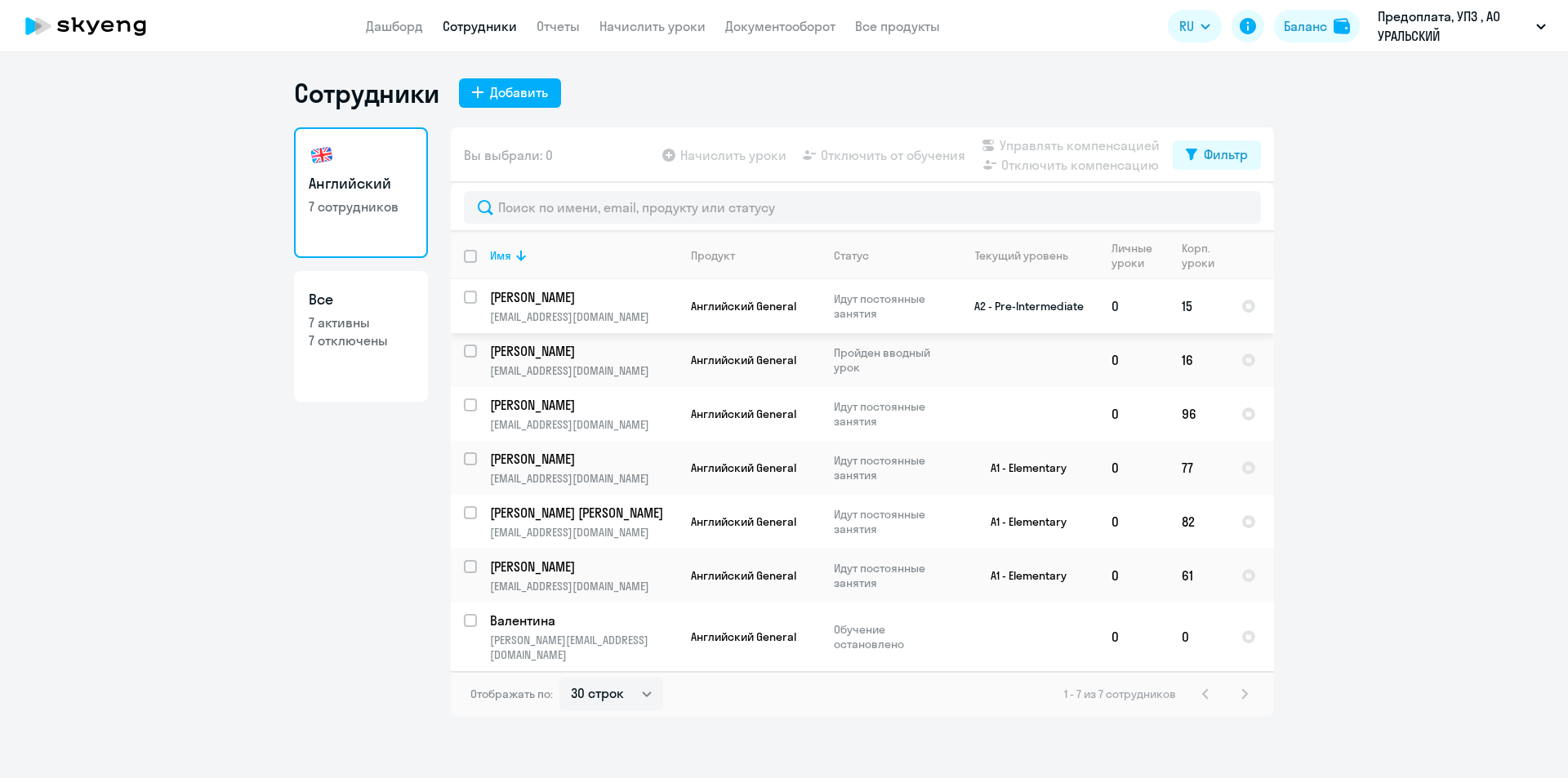
click at [1018, 306] on td "A2 - Pre-Intermediate" at bounding box center [1022, 306] width 152 height 53
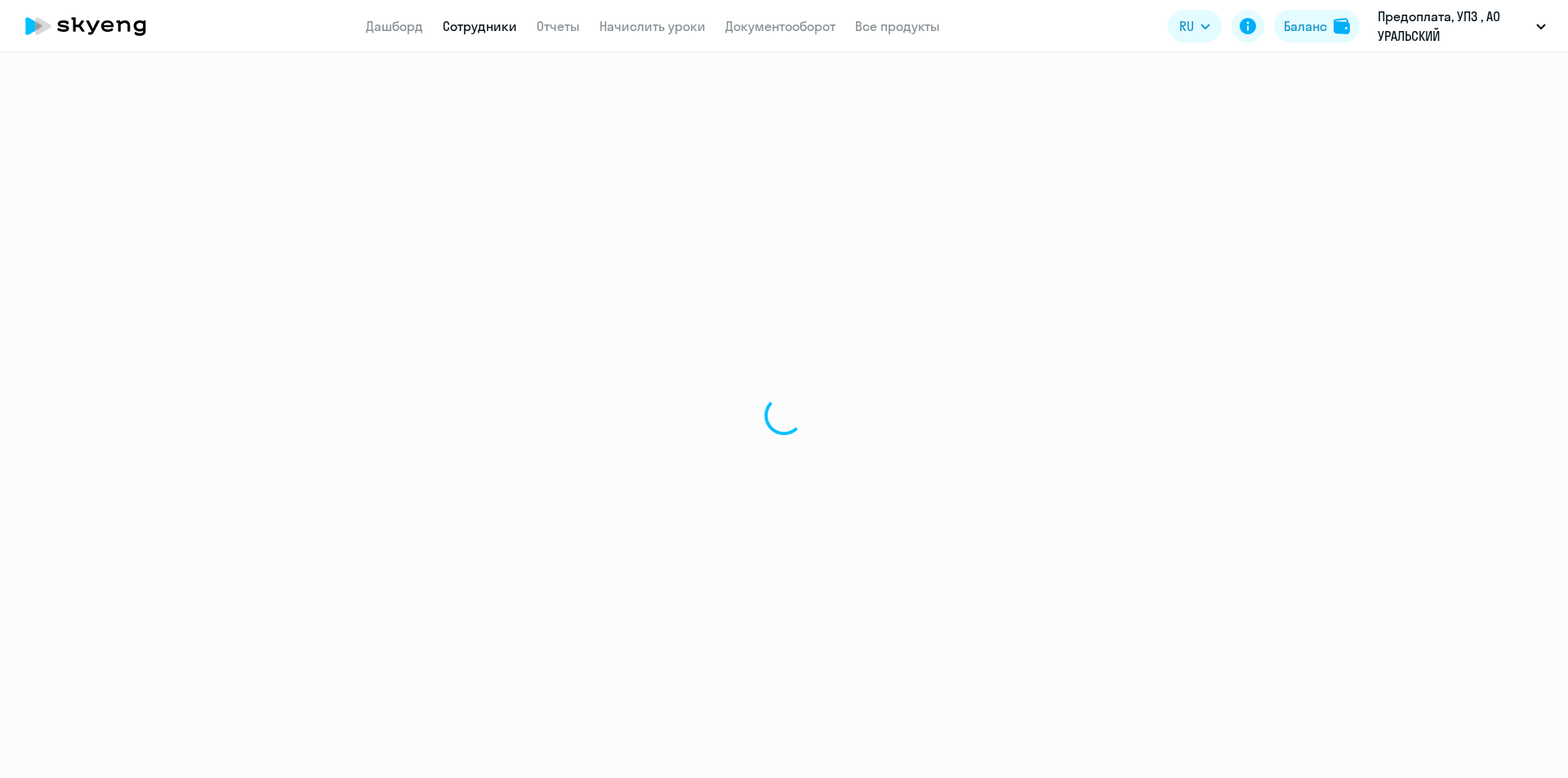
select select "english"
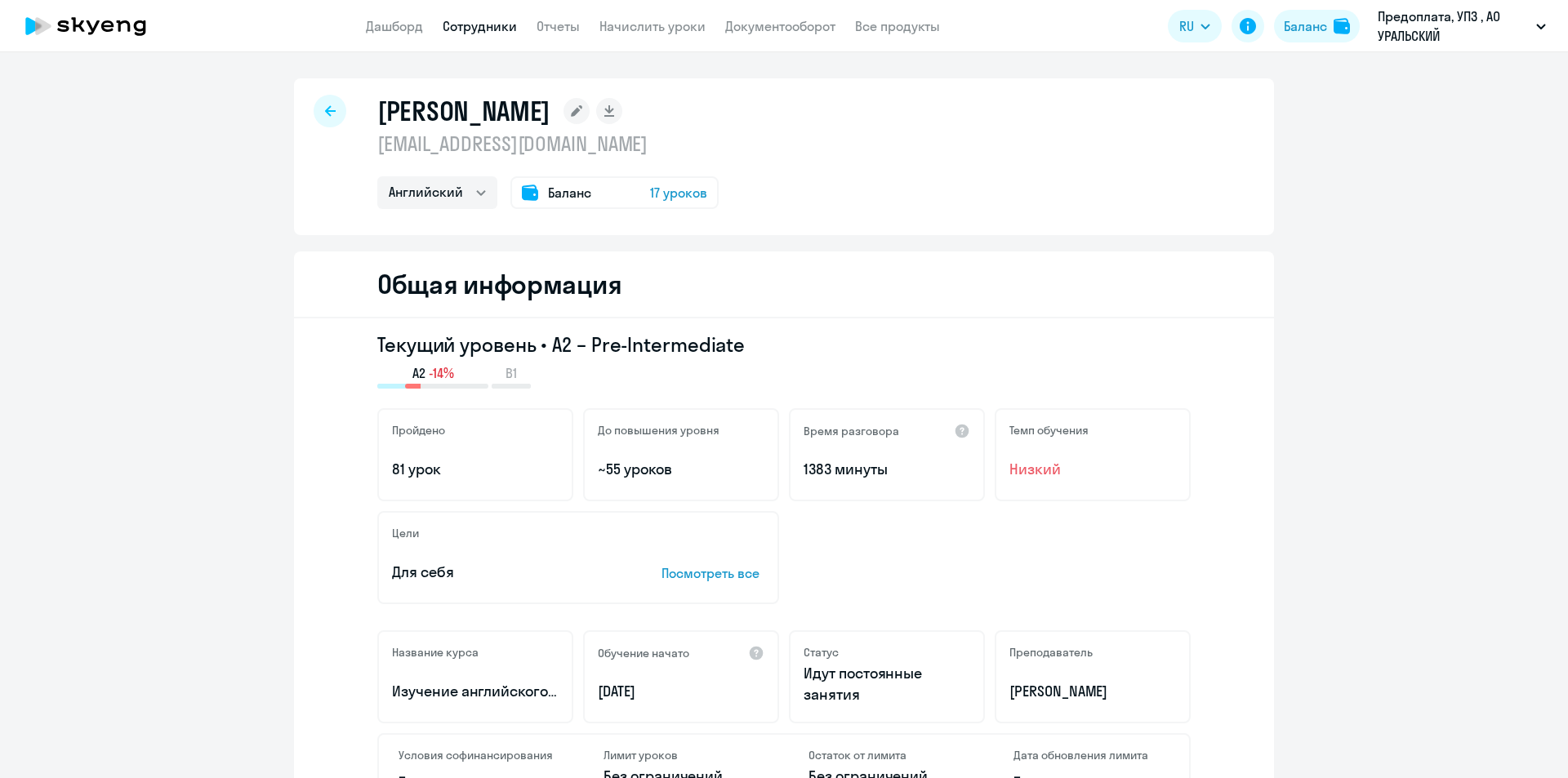
click at [451, 22] on link "Сотрудники" at bounding box center [480, 26] width 75 height 17
select select "30"
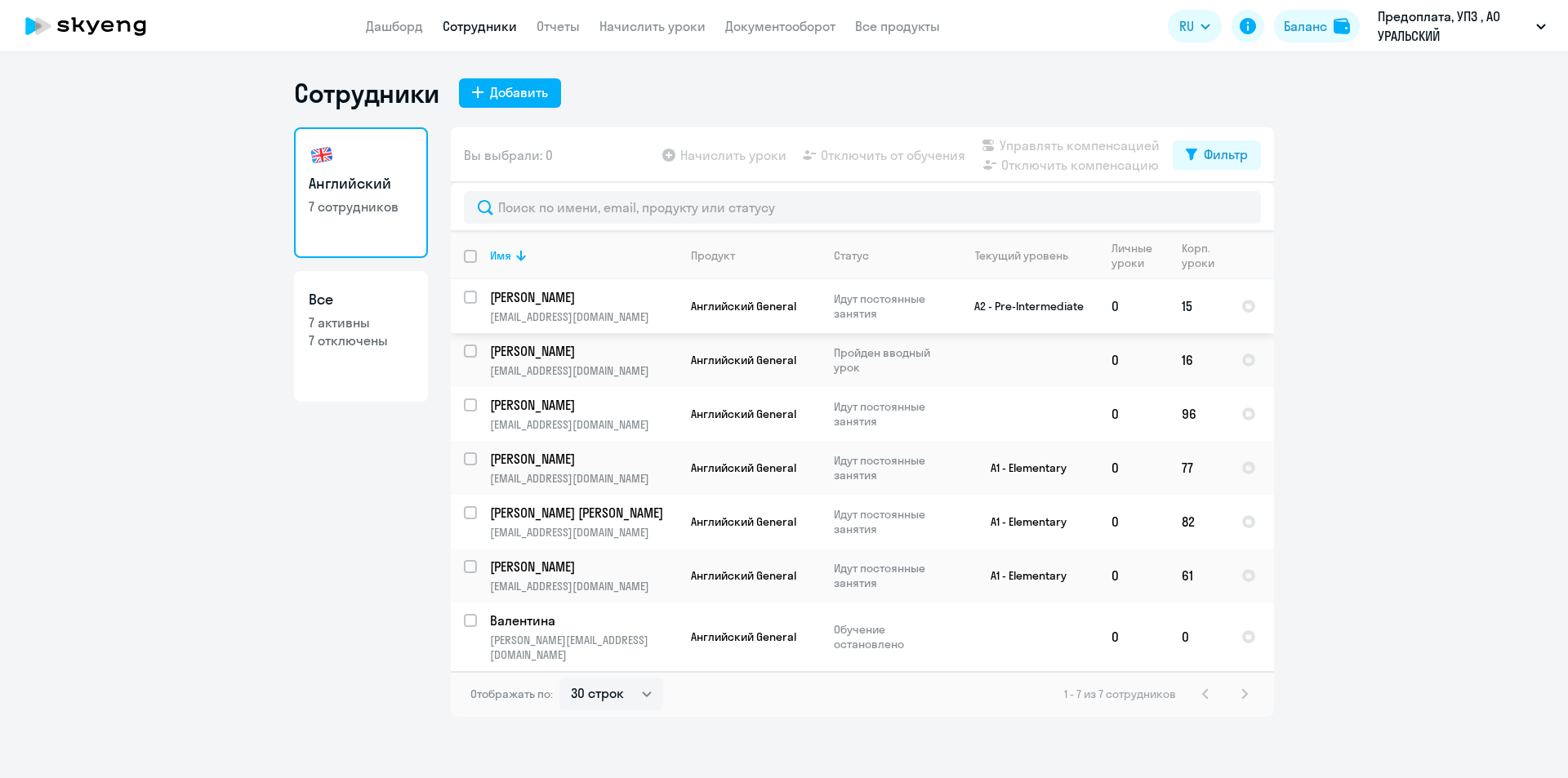
click at [606, 301] on p "[PERSON_NAME]" at bounding box center [582, 297] width 184 height 18
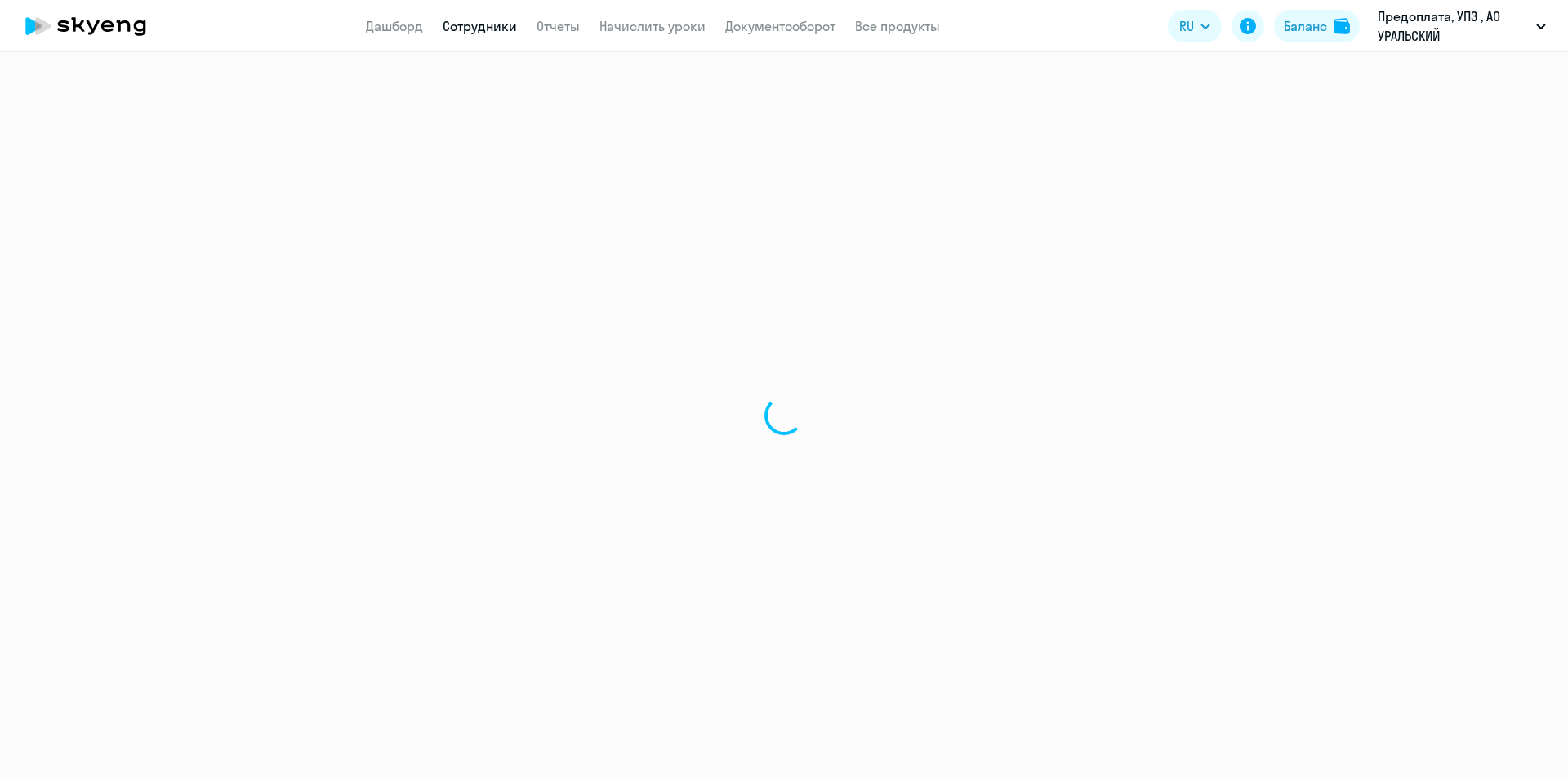
select select "english"
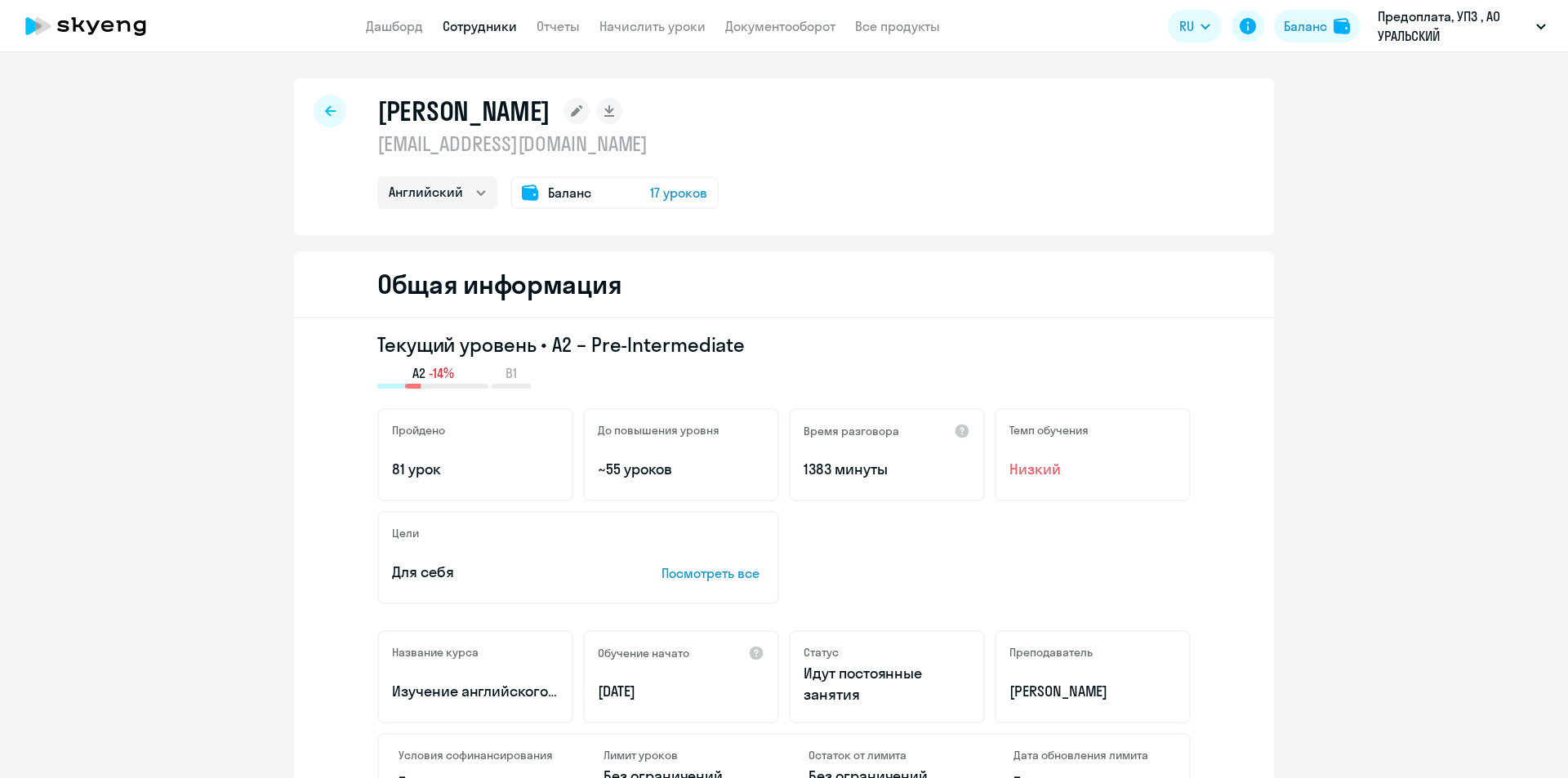
click at [691, 189] on span "17 уроков" at bounding box center [679, 192] width 57 height 19
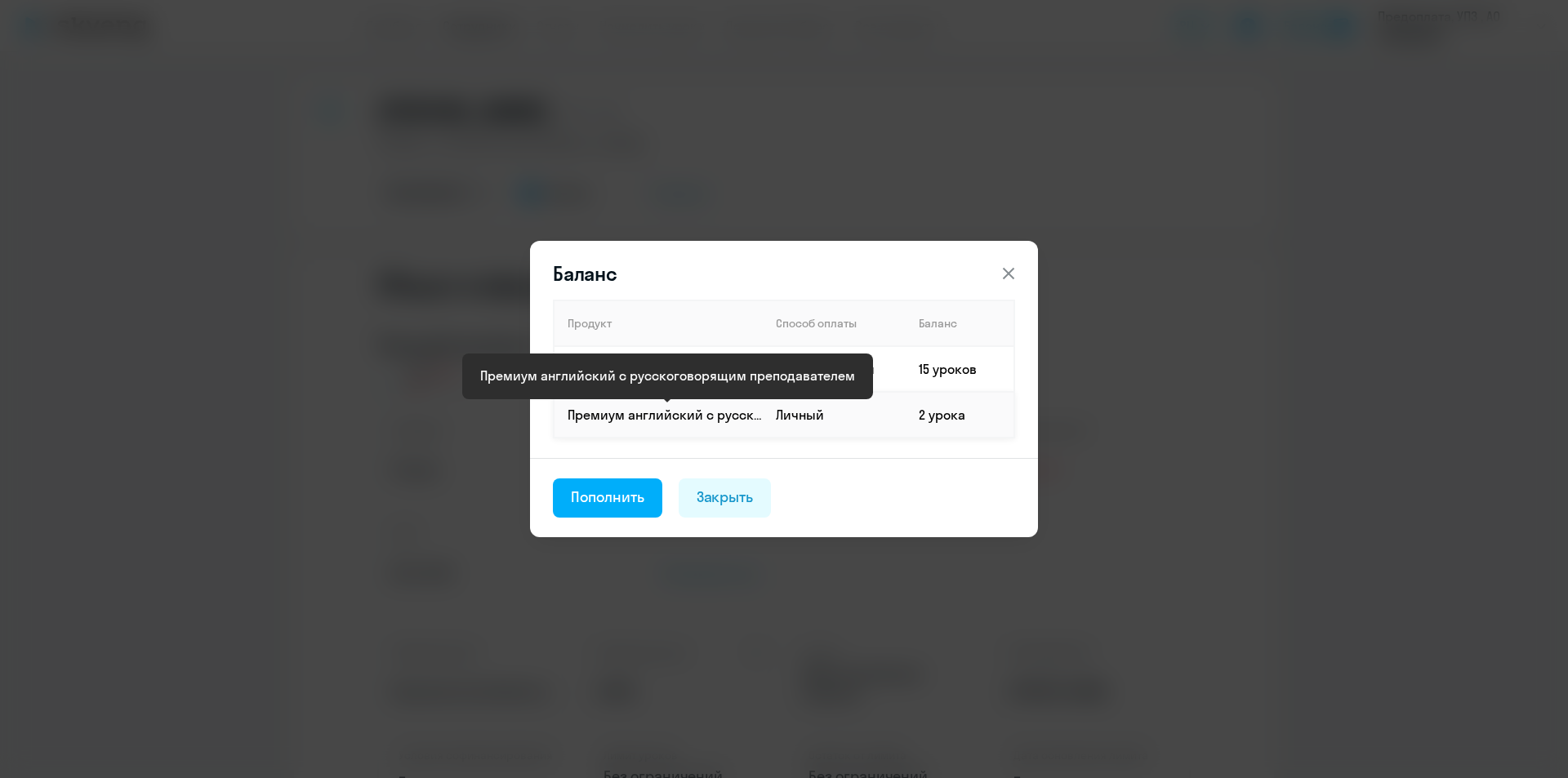
click at [657, 417] on p "Премиум английский с русскоговорящим преподавателем" at bounding box center [664, 414] width 195 height 18
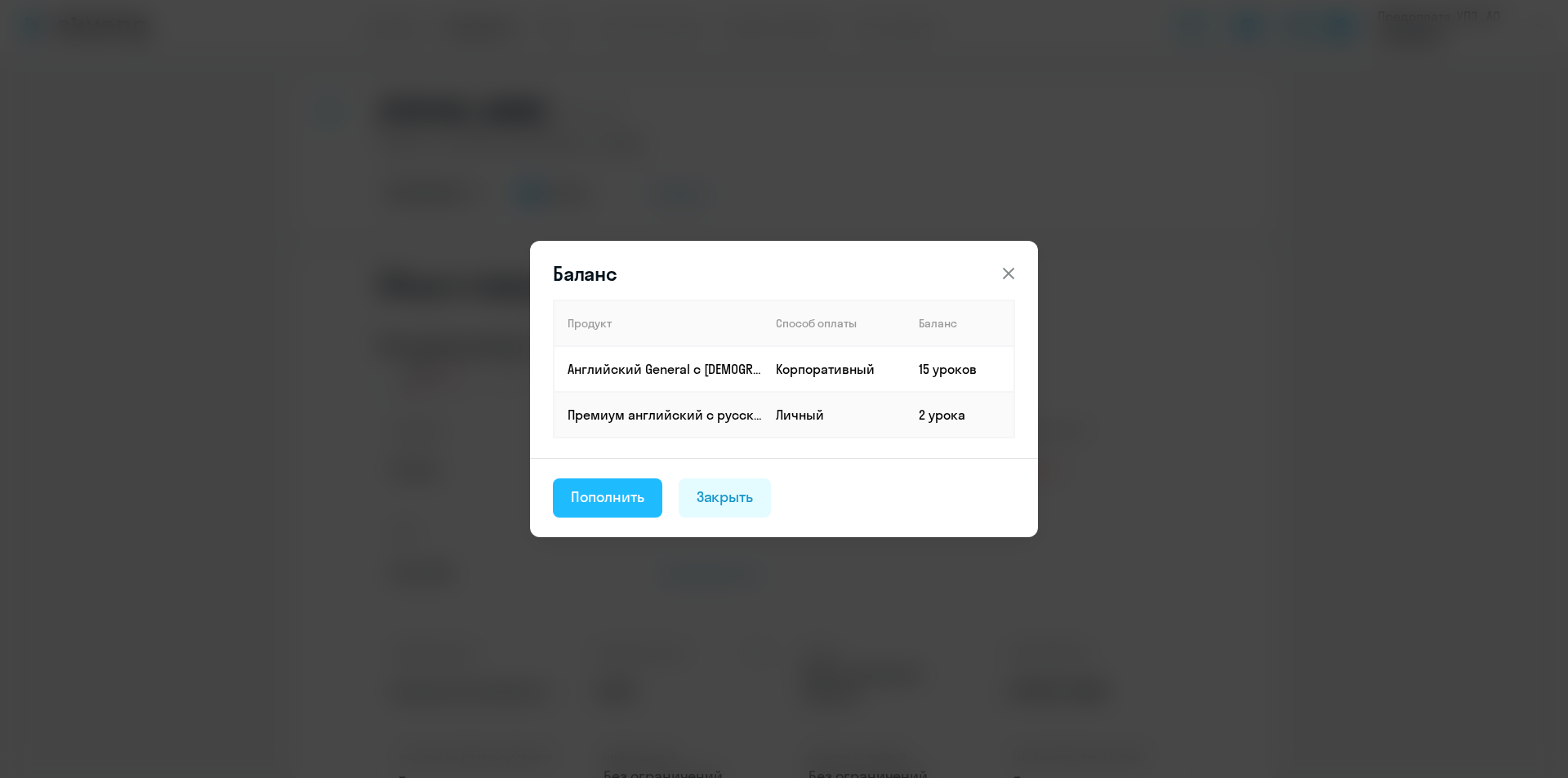
click at [586, 499] on div "Пополнить" at bounding box center [608, 497] width 74 height 21
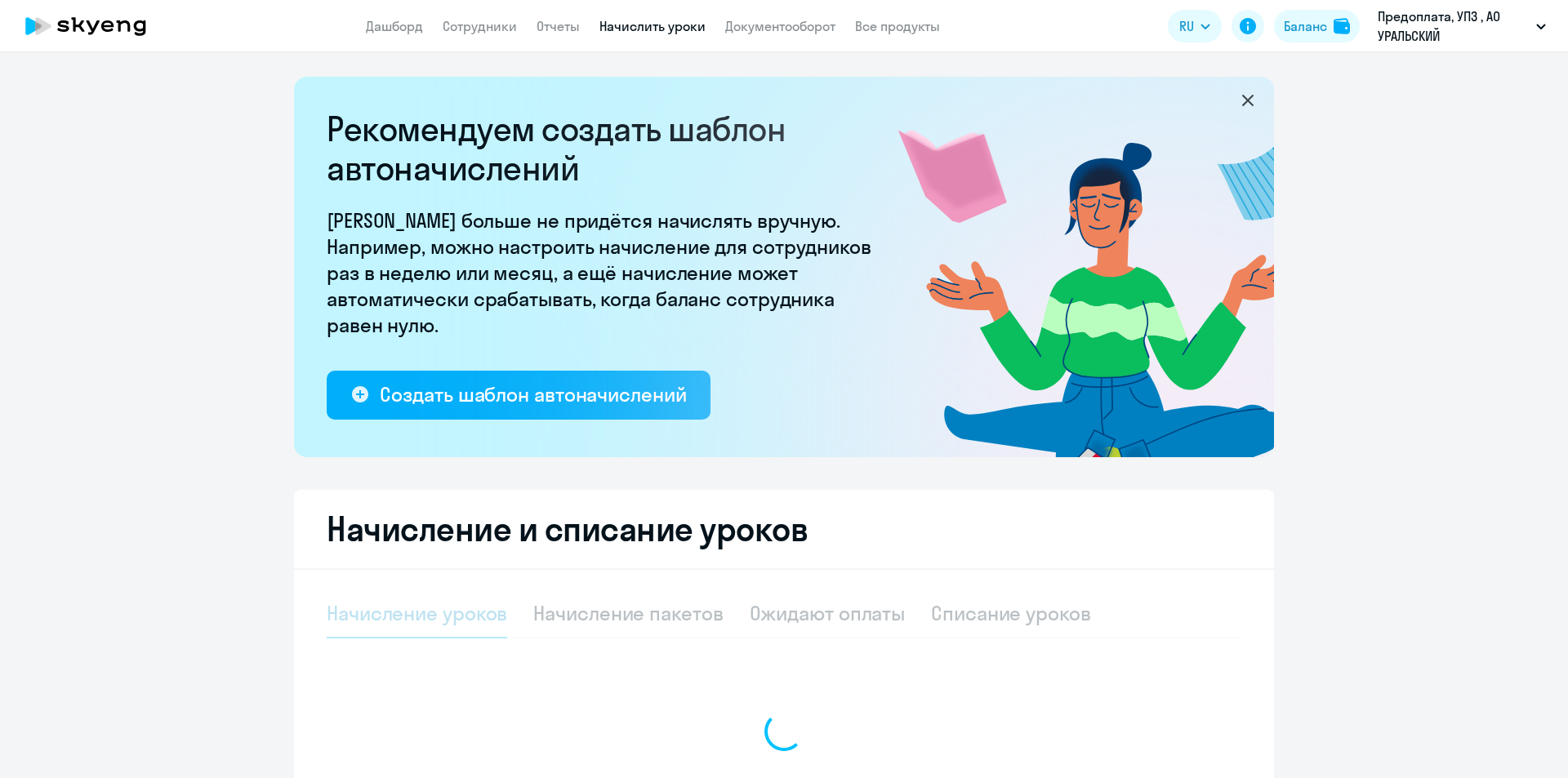
select select "10"
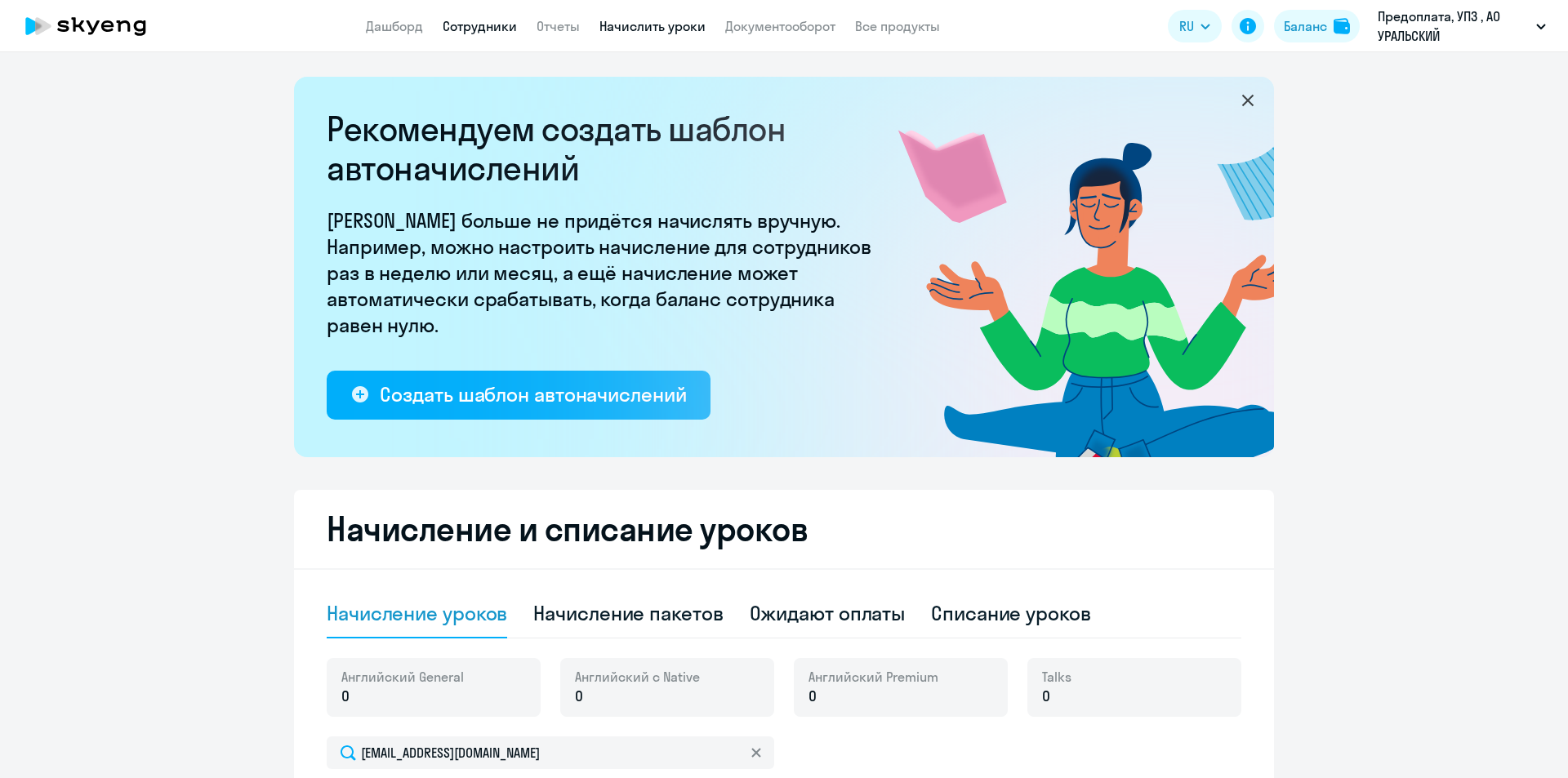
click at [496, 29] on link "Сотрудники" at bounding box center [480, 26] width 75 height 17
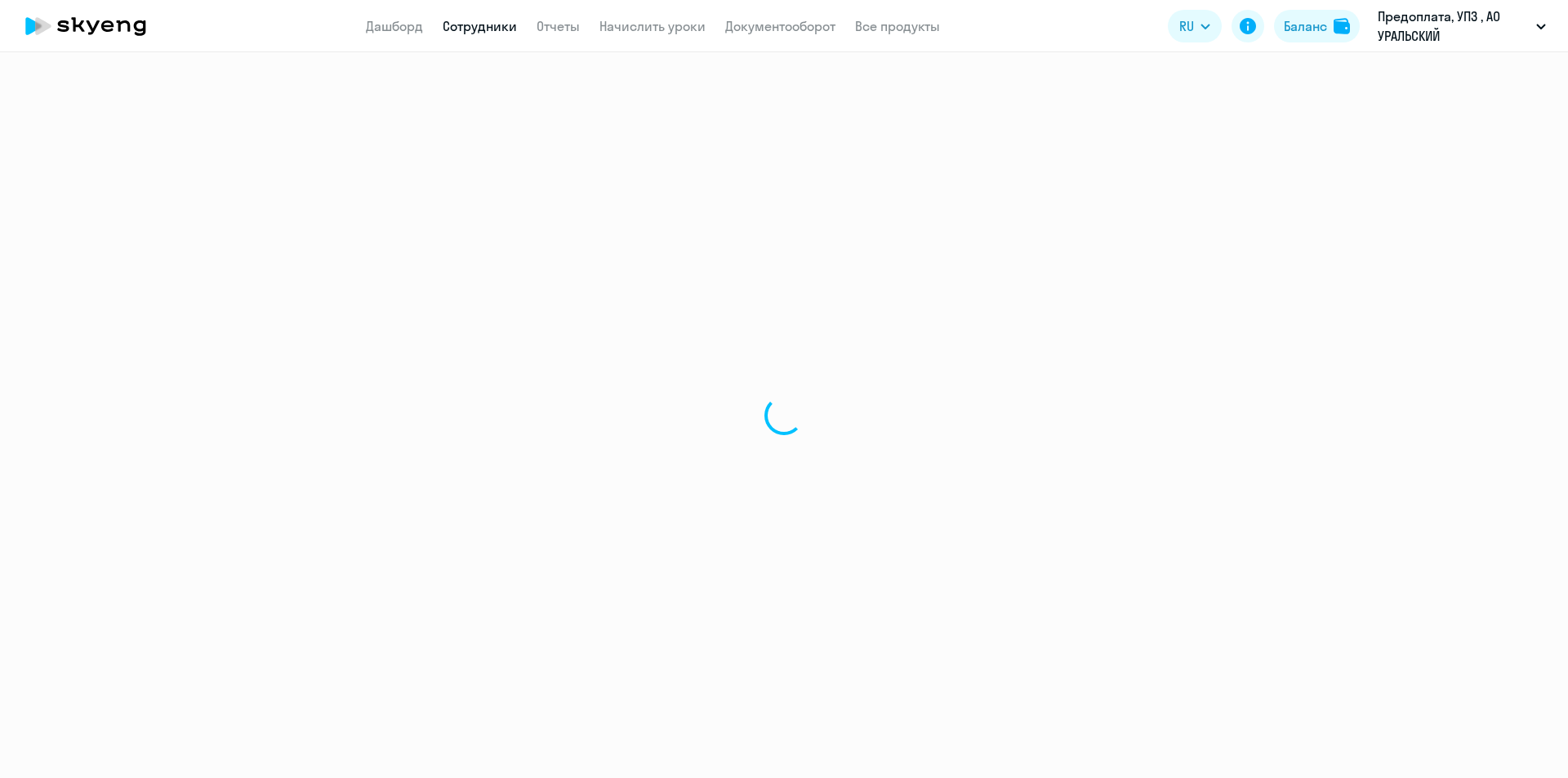
select select "30"
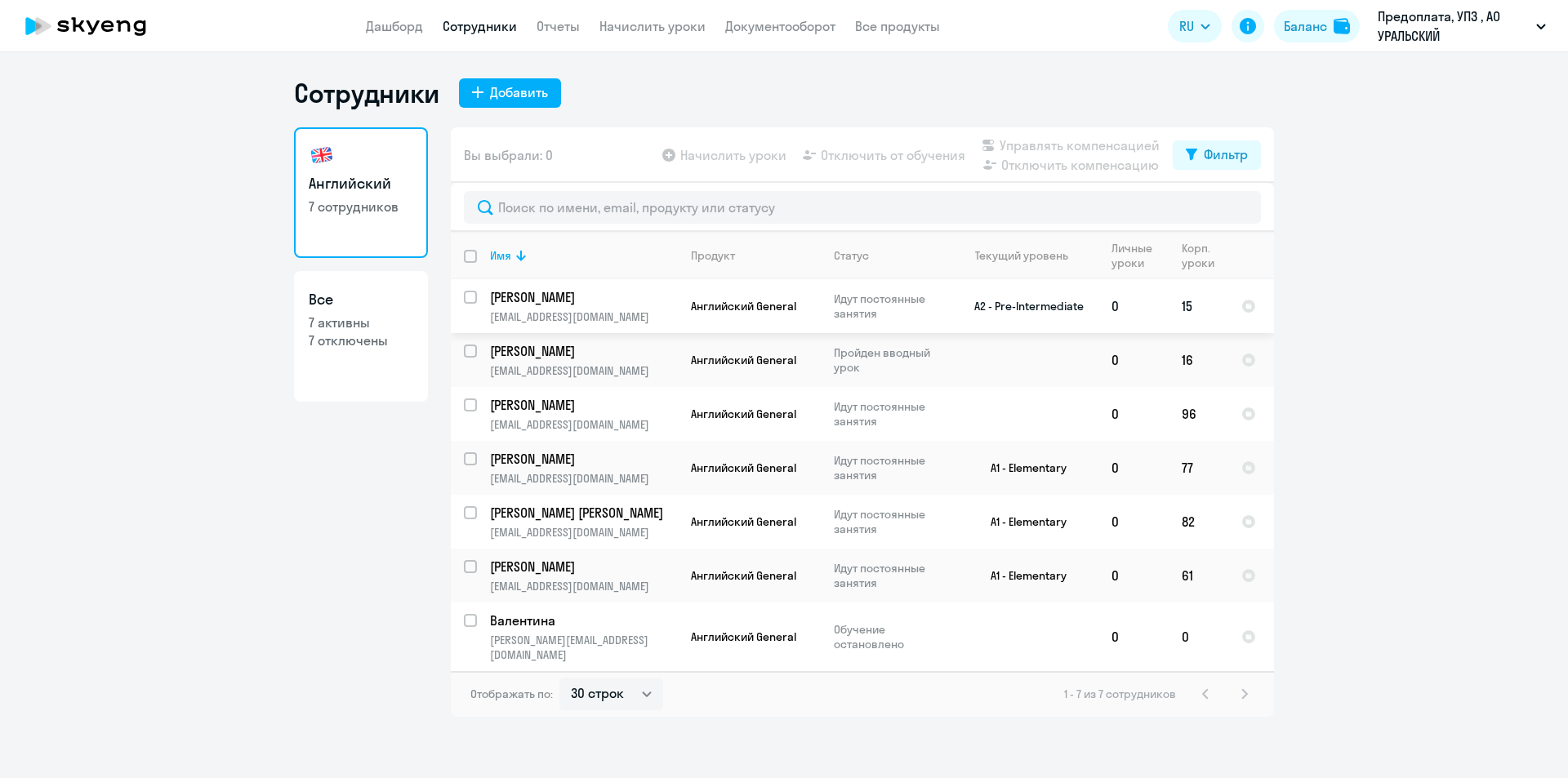
click at [591, 294] on p "[PERSON_NAME]" at bounding box center [582, 297] width 184 height 18
select select "english"
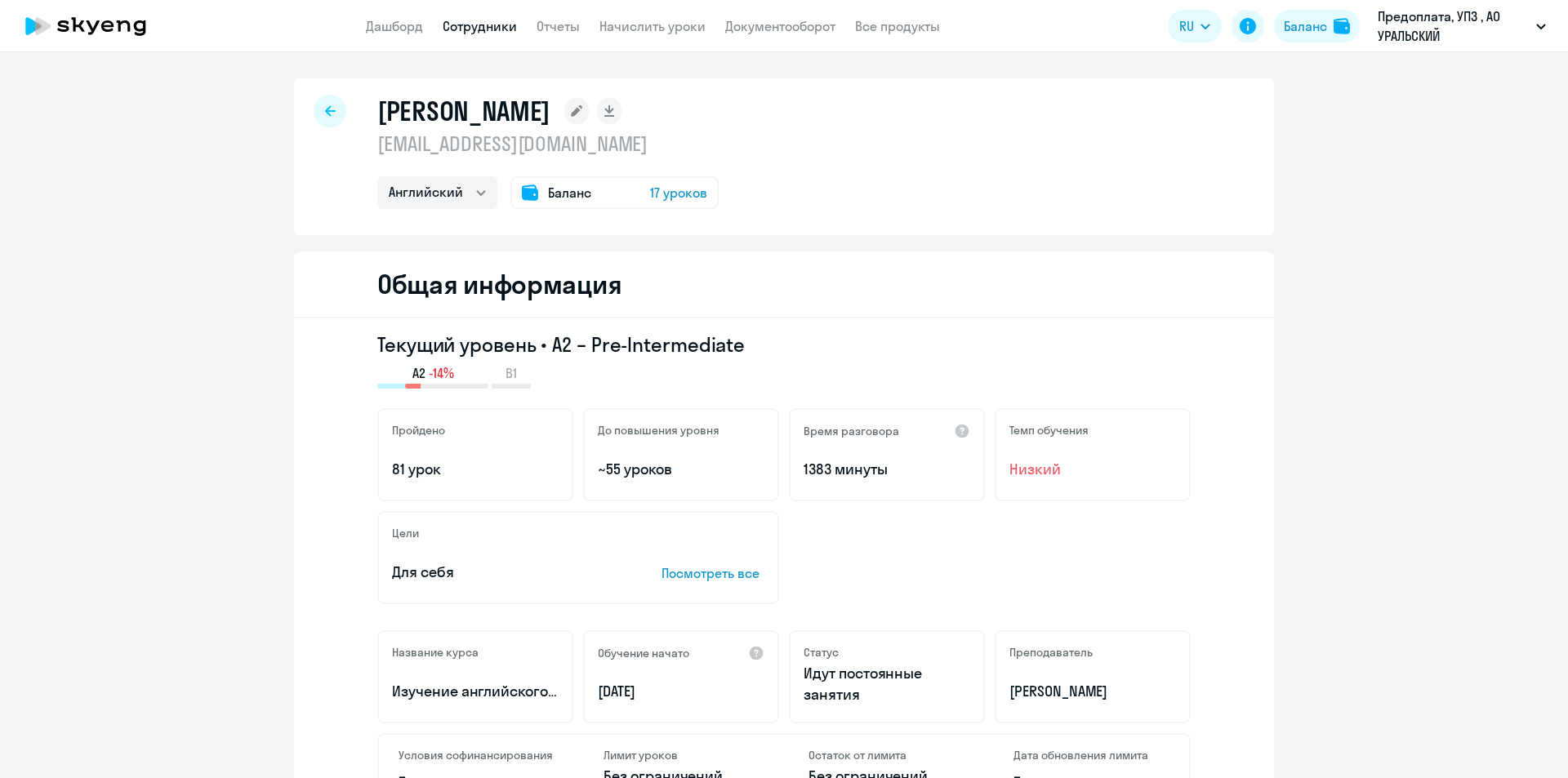
click at [564, 189] on span "Баланс" at bounding box center [569, 192] width 43 height 19
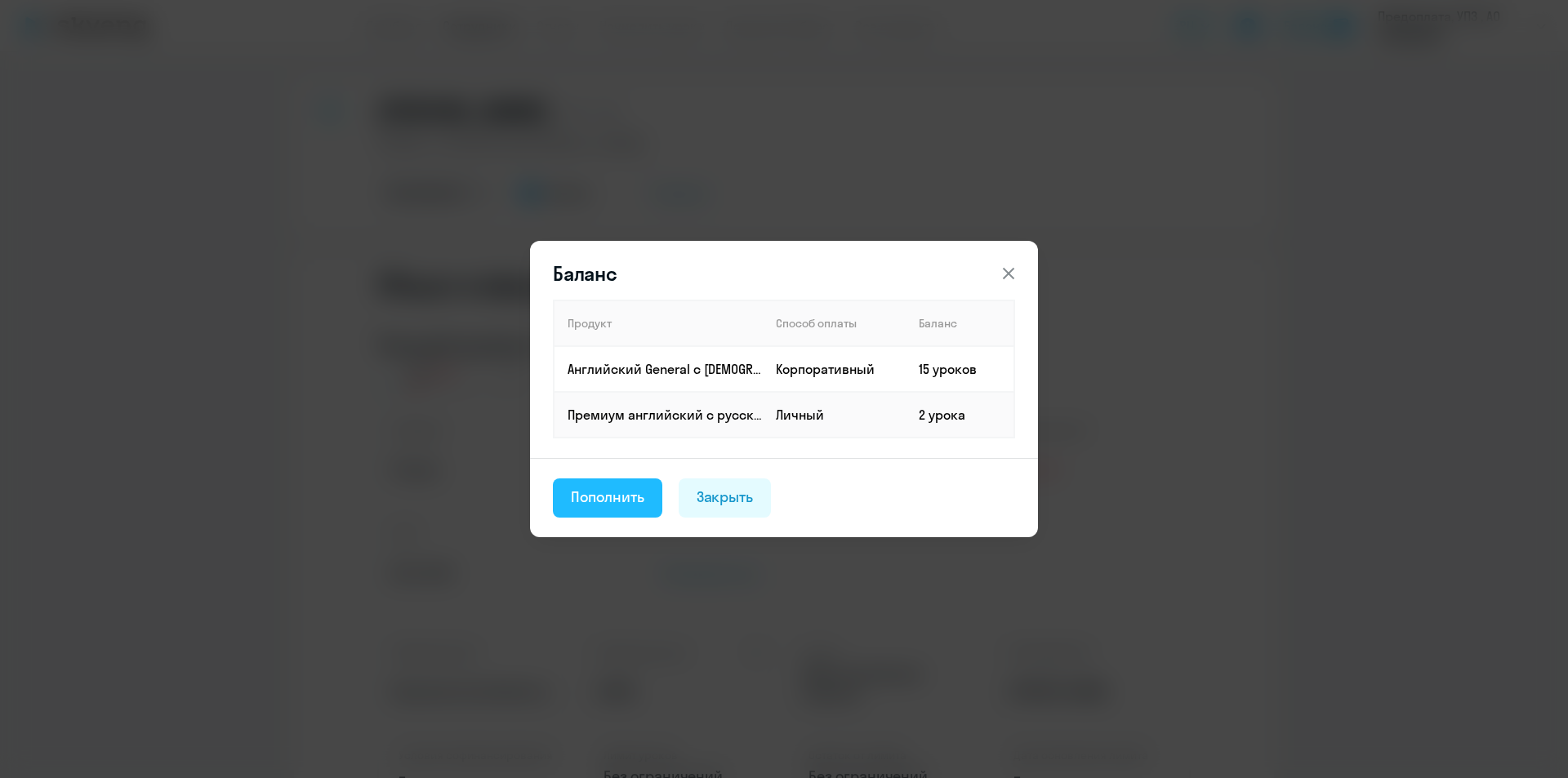
click at [612, 489] on div "Пополнить" at bounding box center [608, 497] width 74 height 21
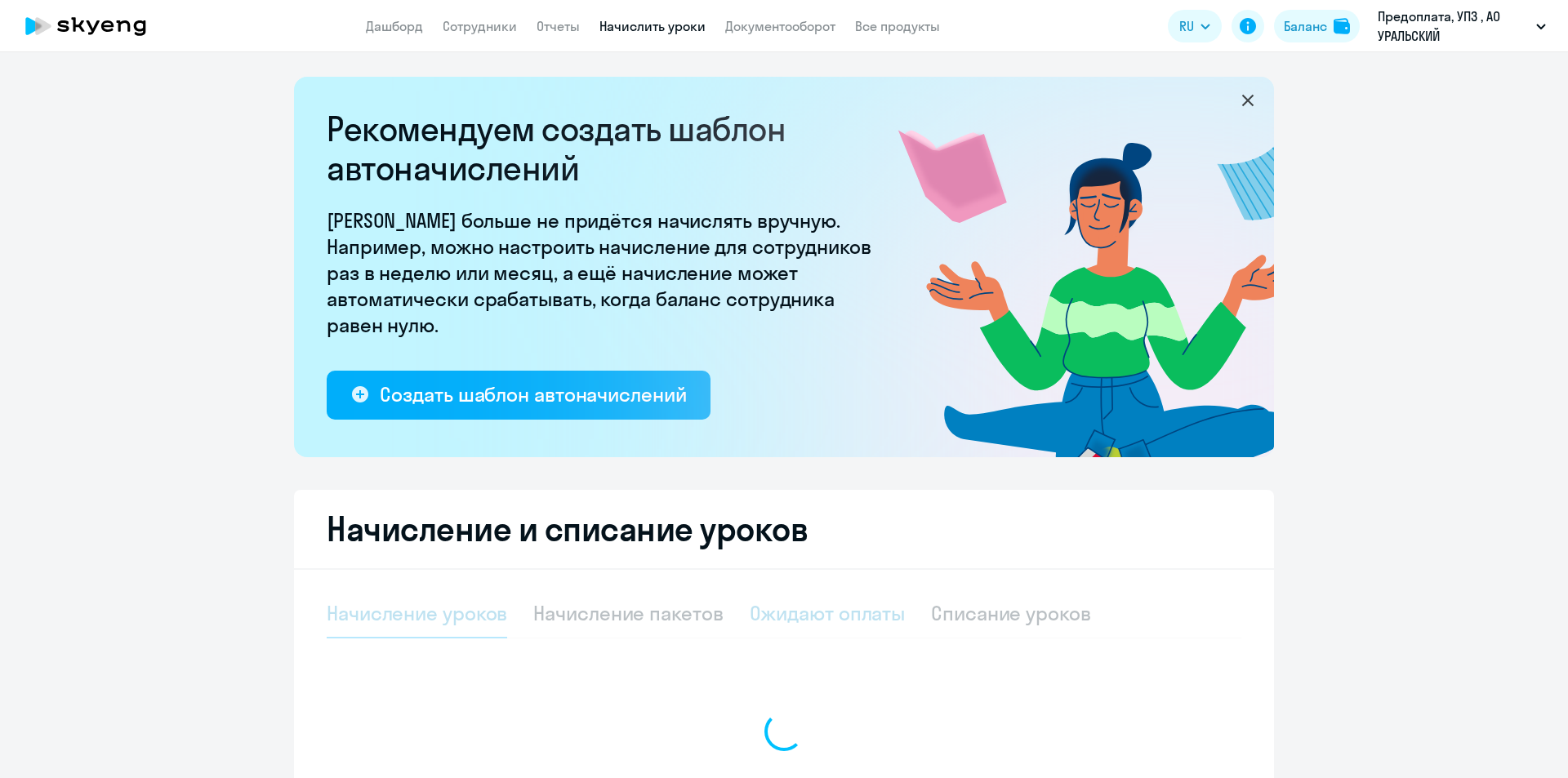
select select "10"
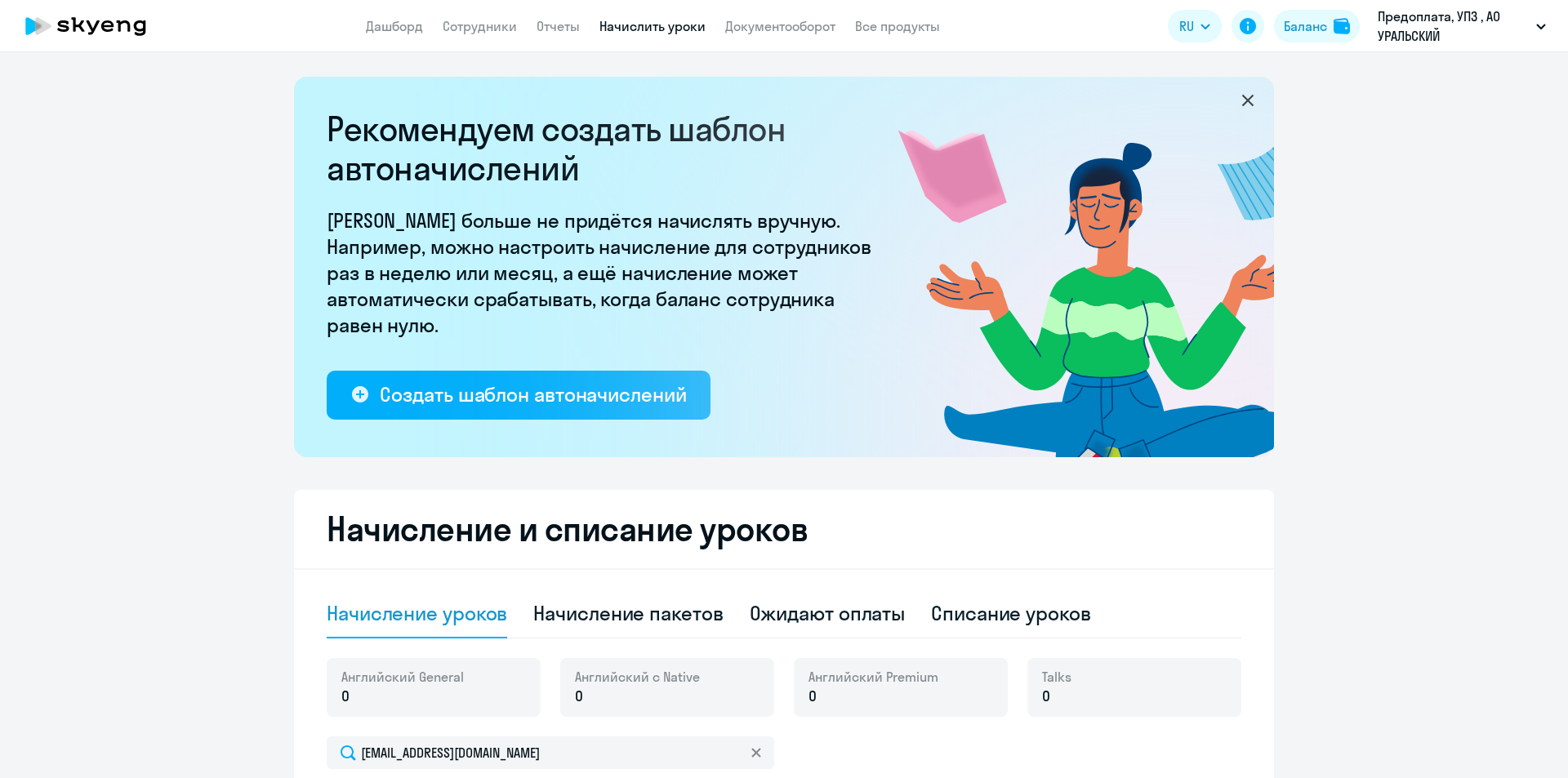
scroll to position [395, 0]
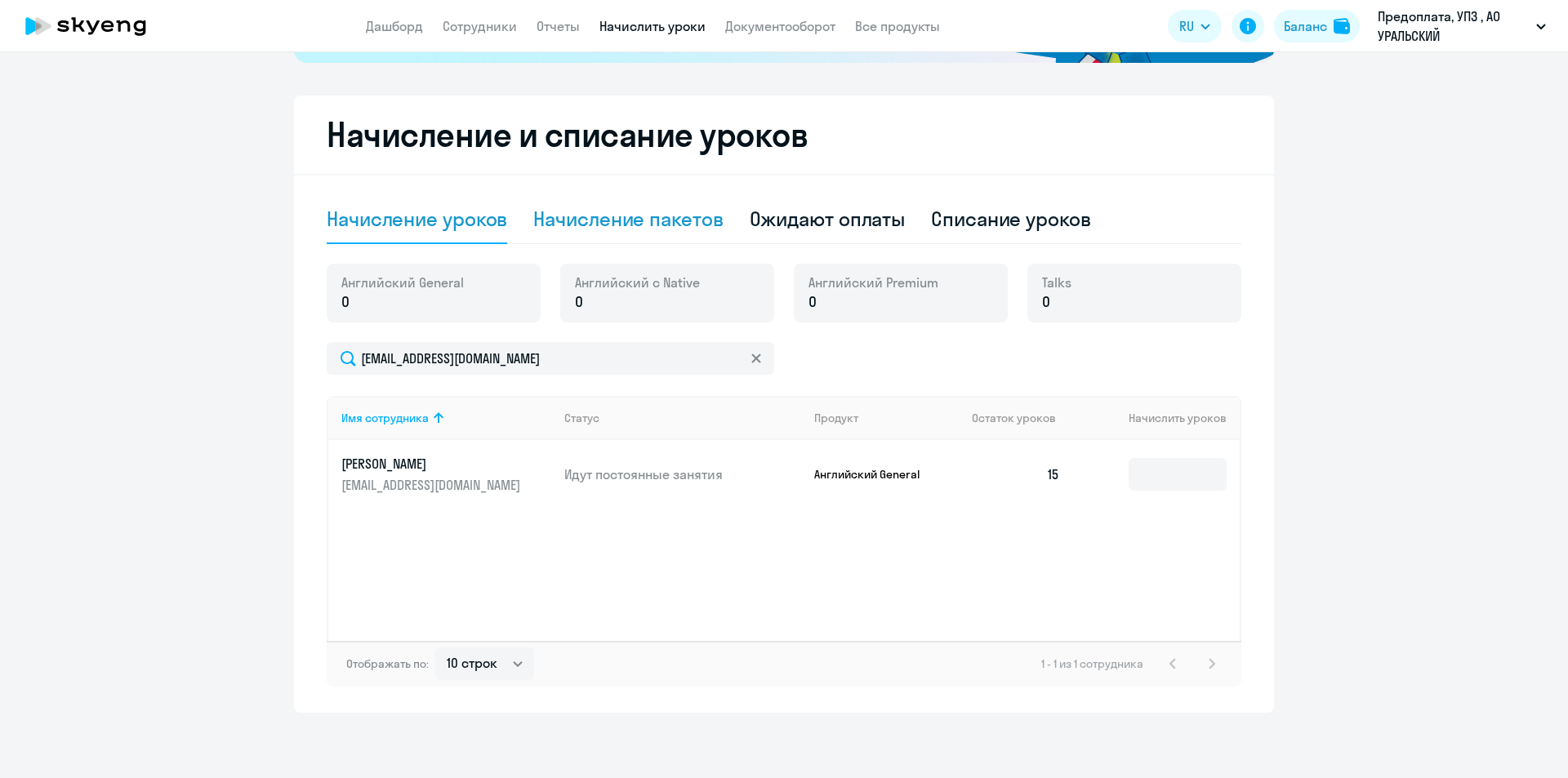
click at [633, 230] on div "Начисление пакетов" at bounding box center [627, 218] width 189 height 26
select select "10"
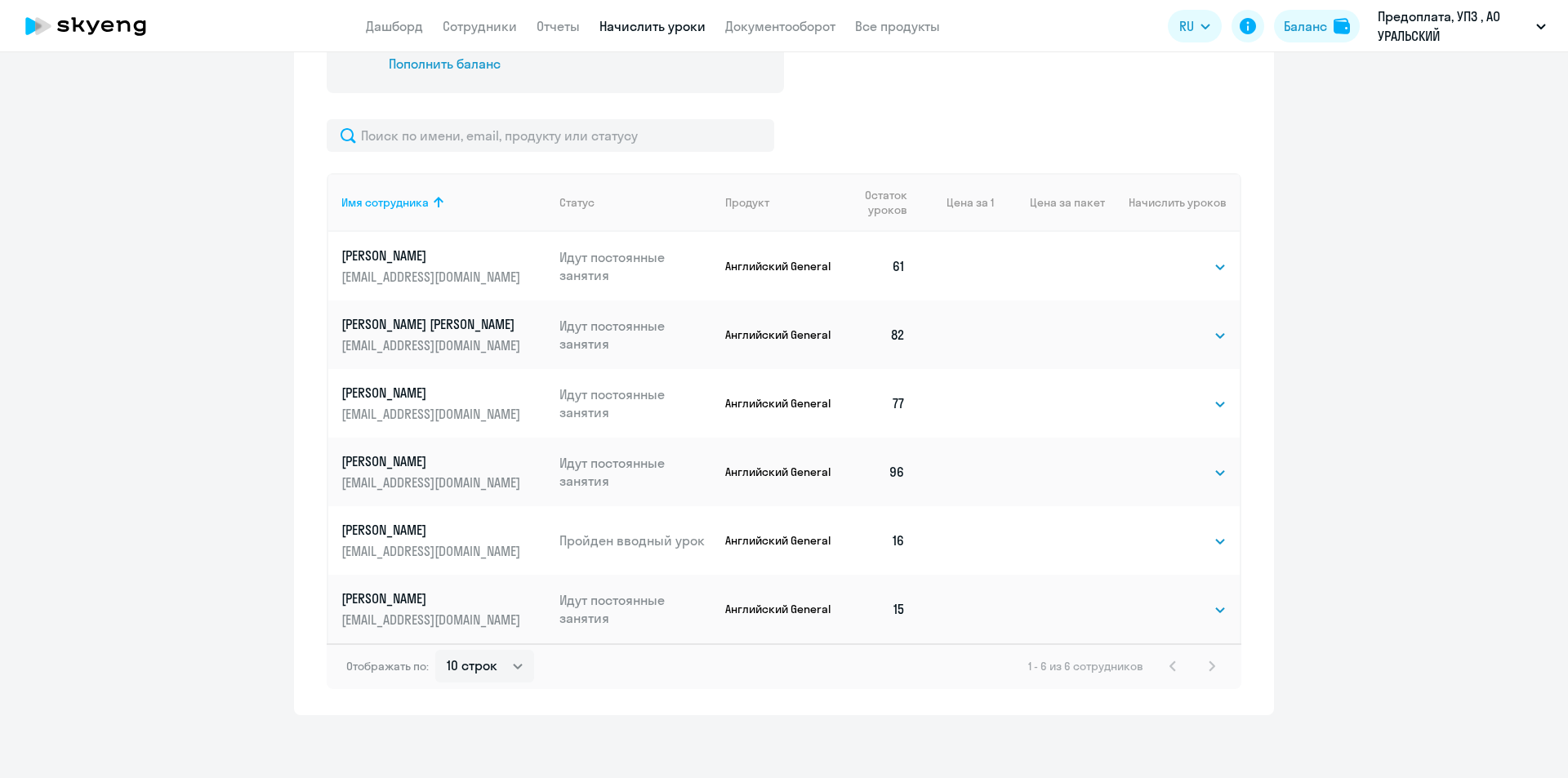
scroll to position [672, 0]
click at [1201, 612] on select "Выбрать 4 8 16 32 64 96 128" at bounding box center [1193, 607] width 67 height 19
select select "32"
click at [1159, 597] on select "Выбрать 4 8 16 32 64 96 128" at bounding box center [1193, 607] width 67 height 19
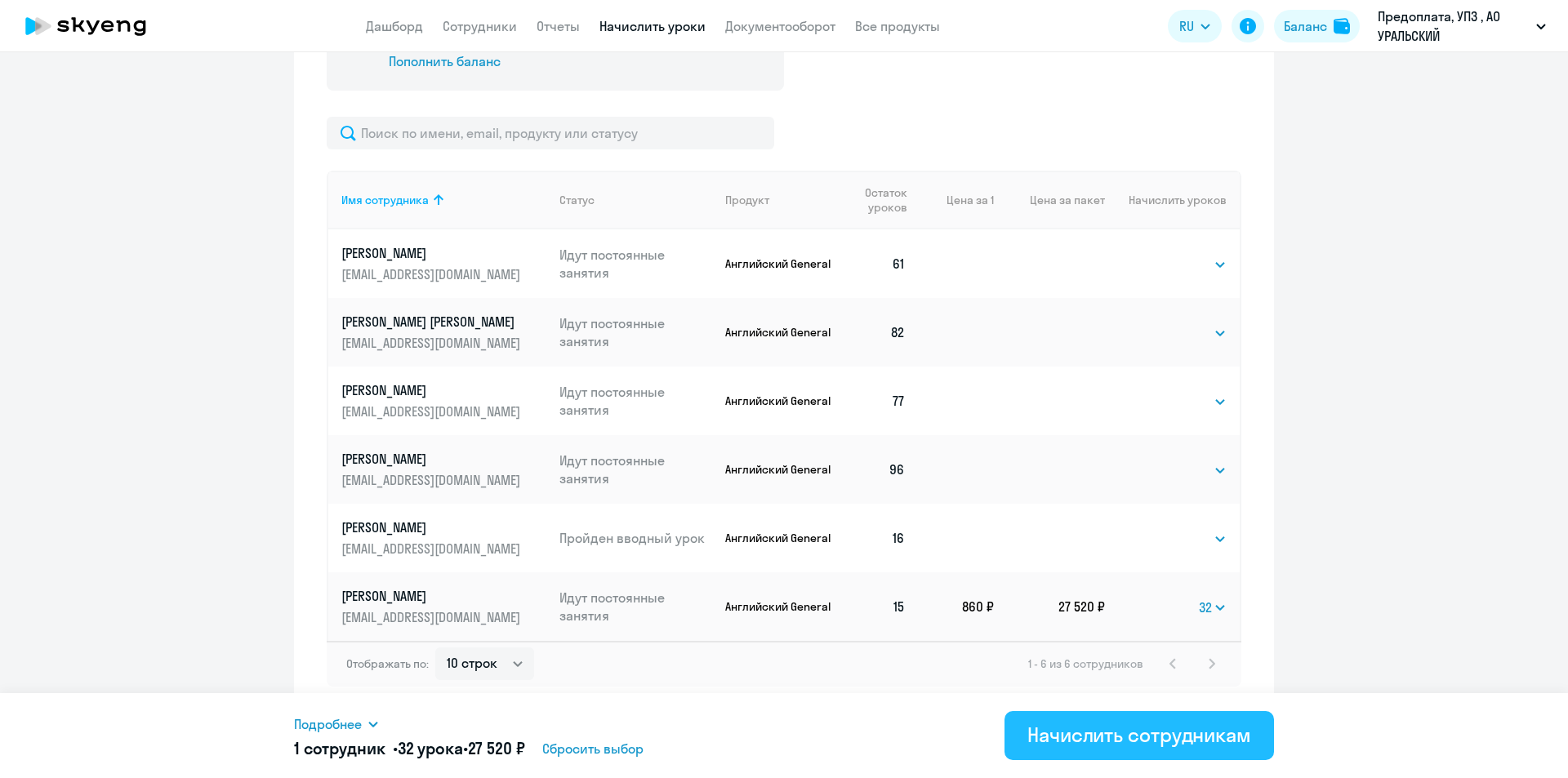
click at [1075, 738] on div "Начислить сотрудникам" at bounding box center [1139, 735] width 224 height 26
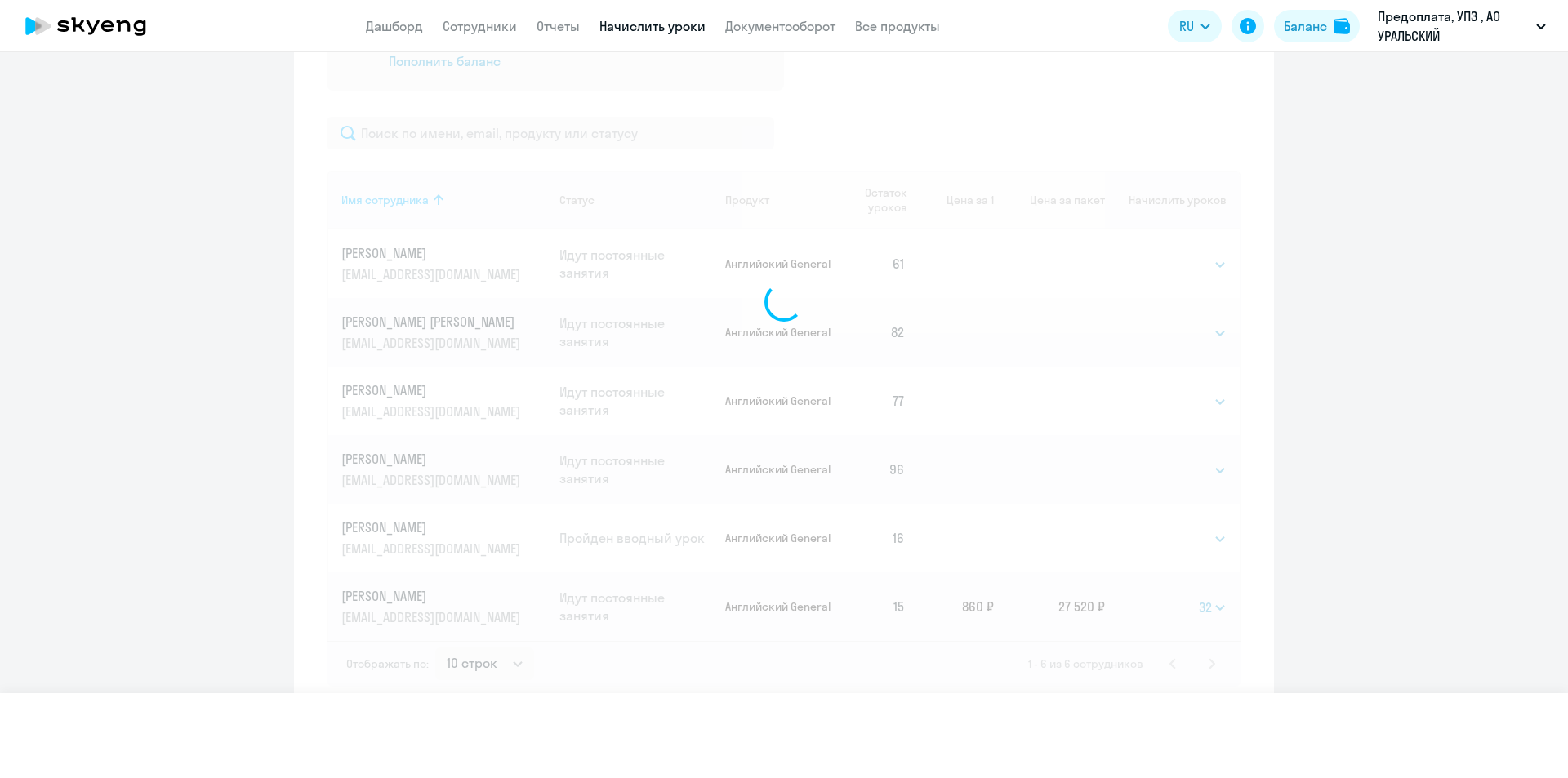
select select
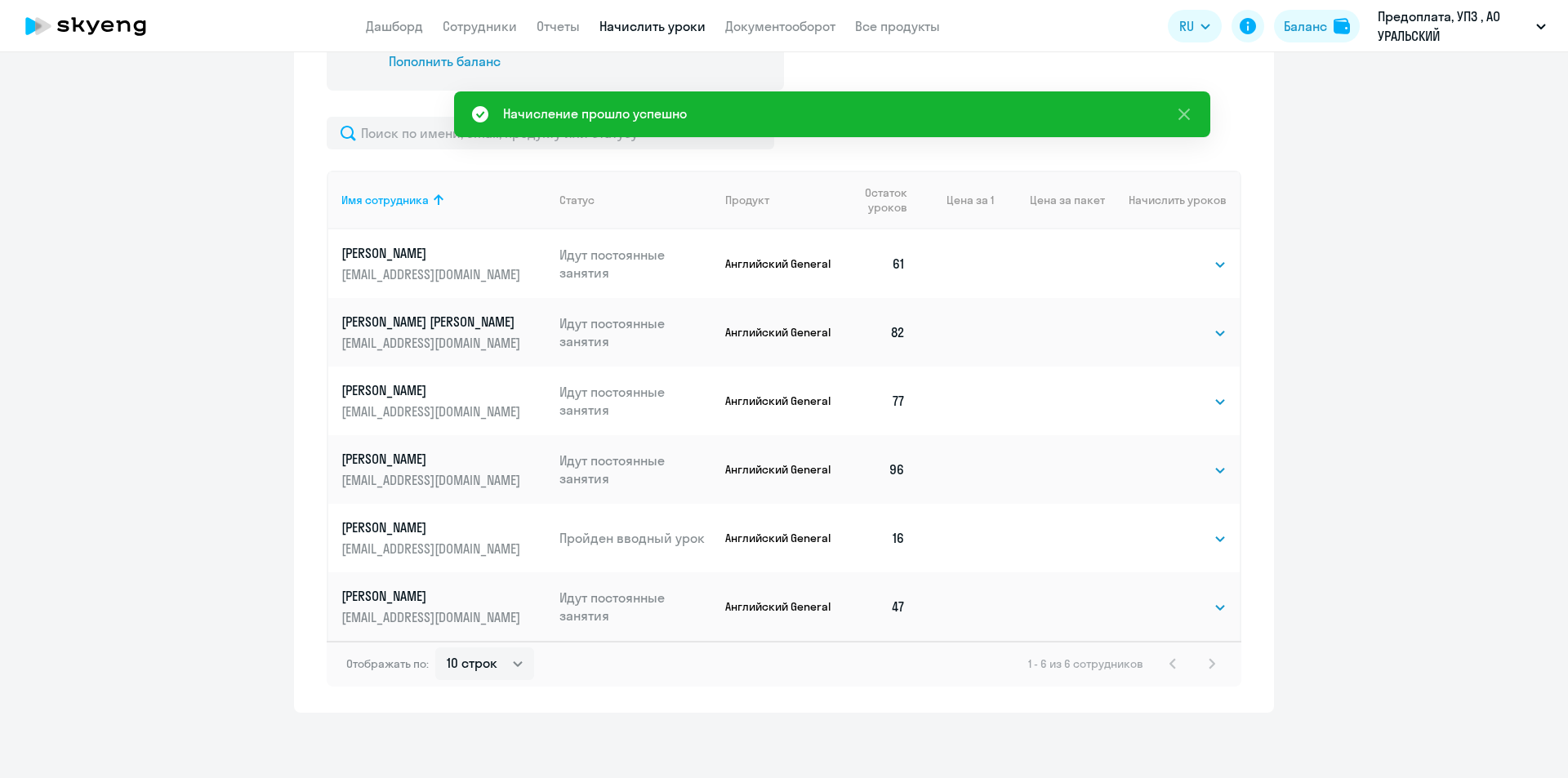
click at [416, 601] on p "[PERSON_NAME]" at bounding box center [433, 595] width 183 height 18
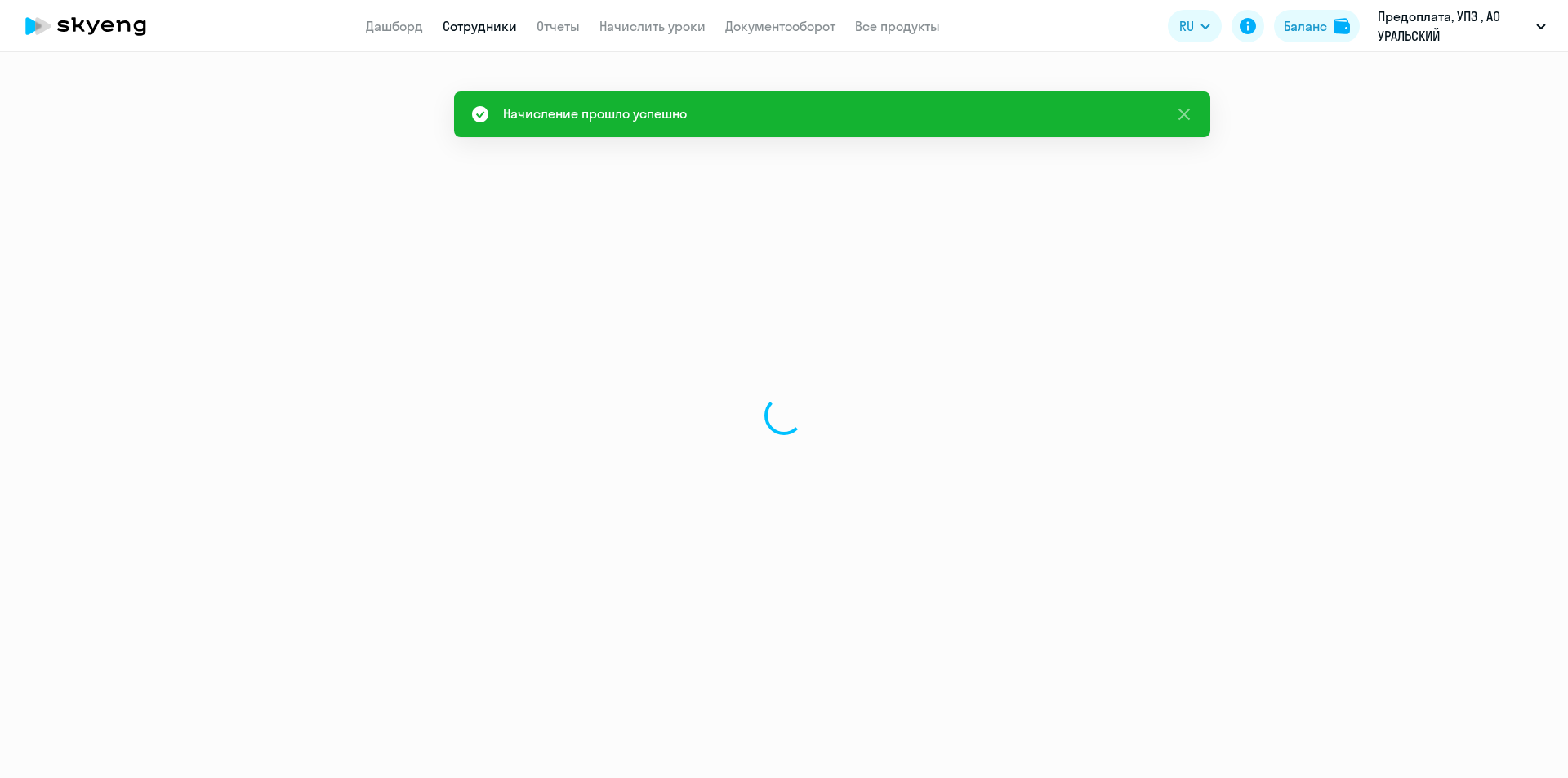
select select "english"
